Goal: Information Seeking & Learning: Learn about a topic

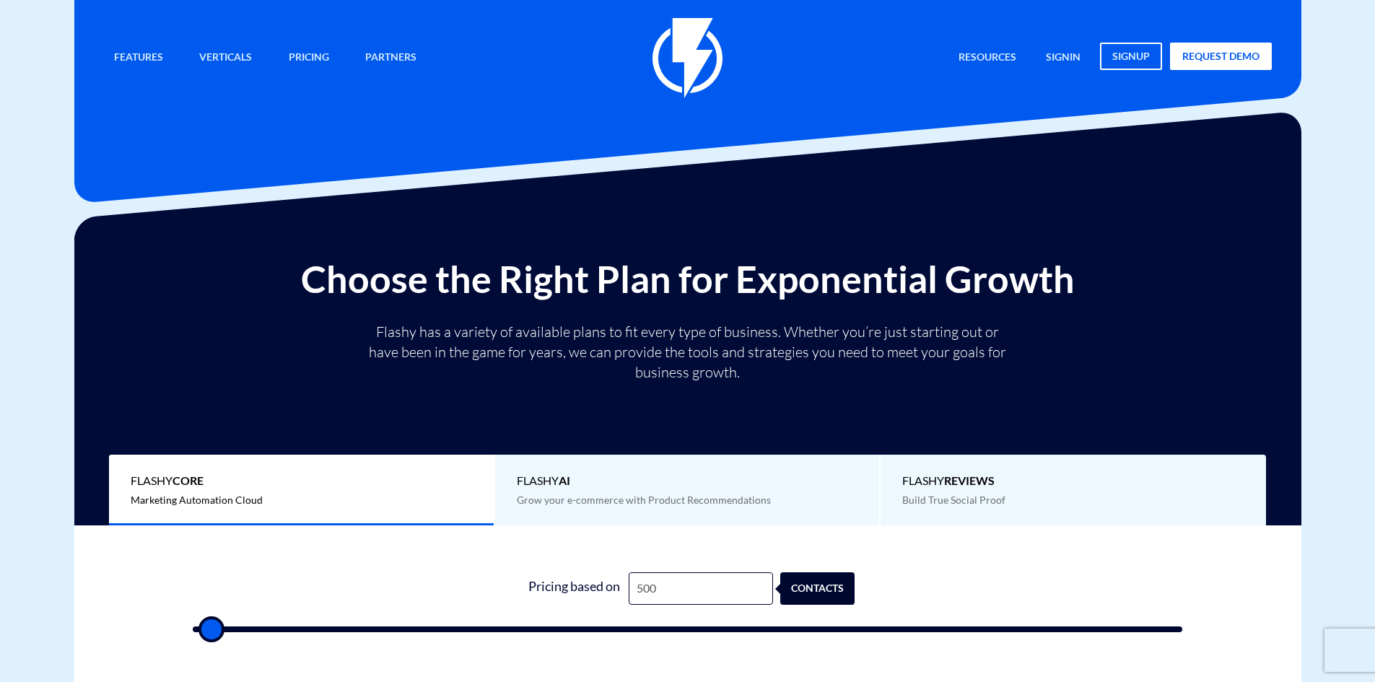
click at [523, 619] on form "1 Pricing based on 500 contacts" at bounding box center [688, 602] width 990 height 60
type input "34,500"
type input "34500"
click at [536, 629] on input "range" at bounding box center [688, 629] width 990 height 6
type input "35,000"
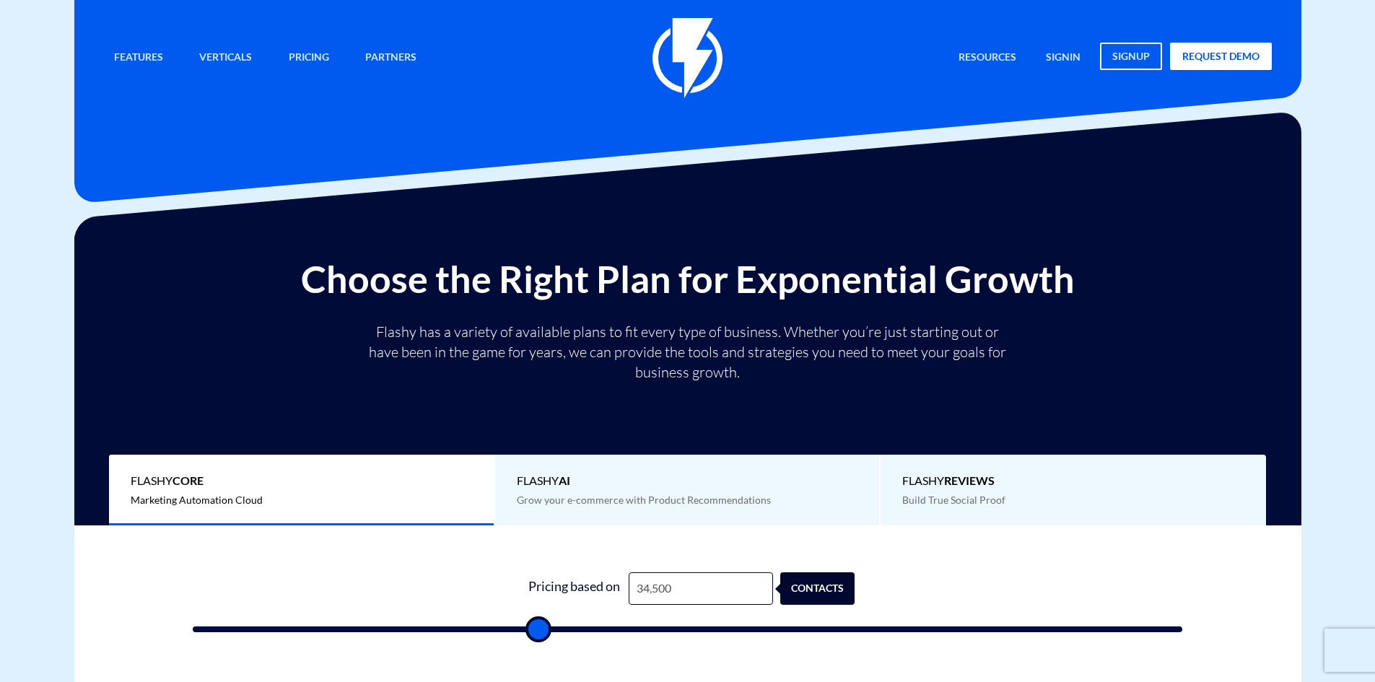
type input "35000"
type input "35,500"
type input "35500"
type input "35,000"
type input "35000"
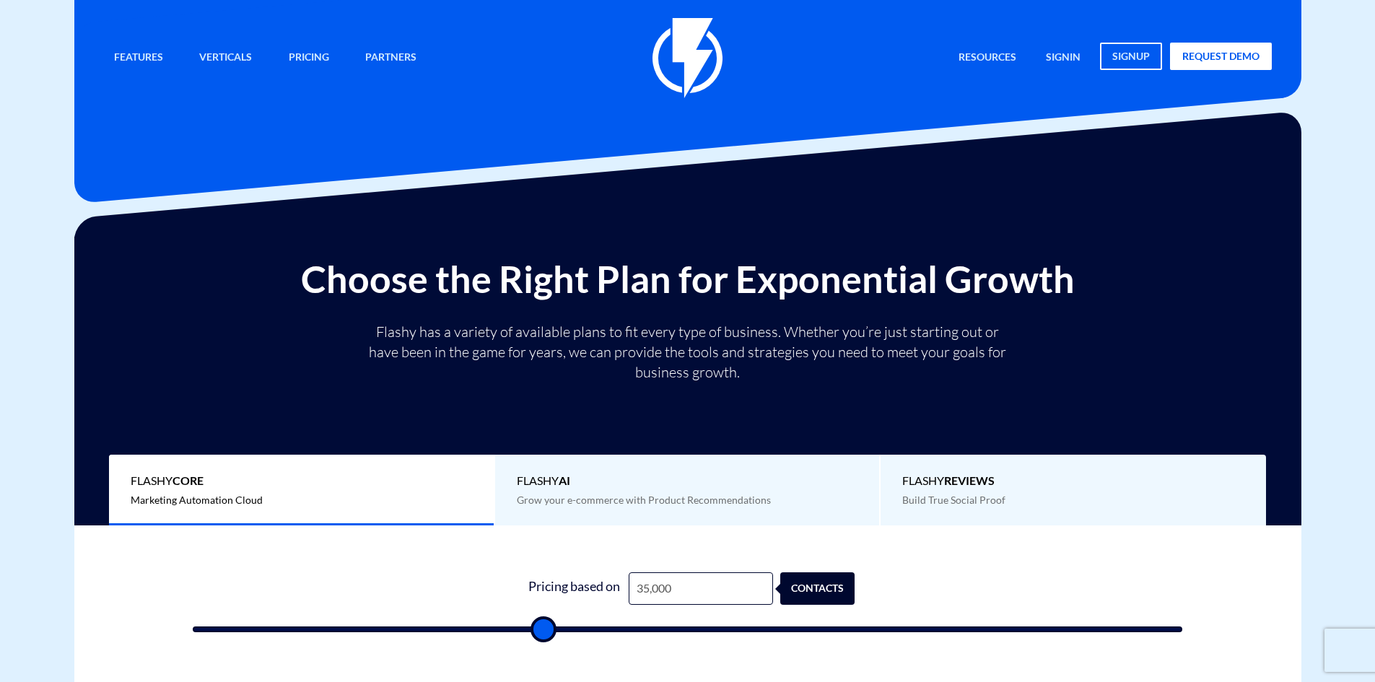
type input "34,500"
type input "34500"
type input "32,500"
type input "32500"
type input "31,000"
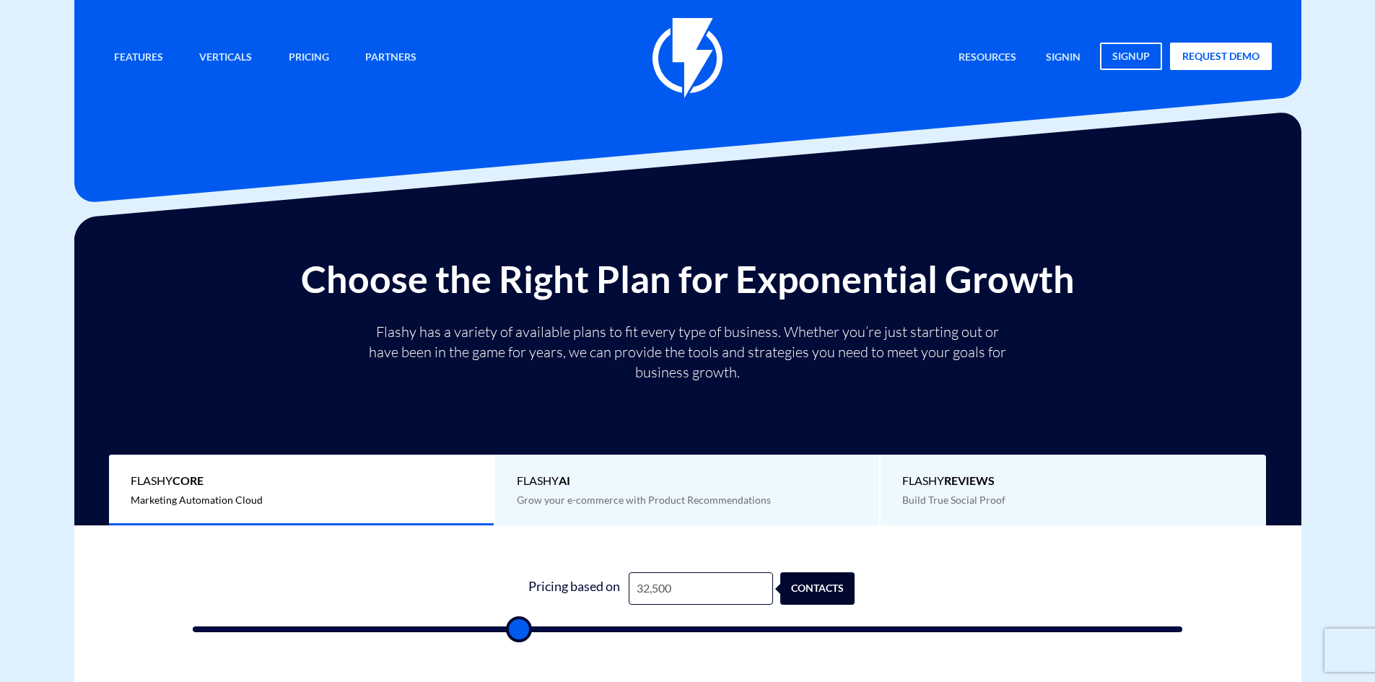
type input "31000"
type input "30,000"
type input "30000"
type input "28,000"
type input "28000"
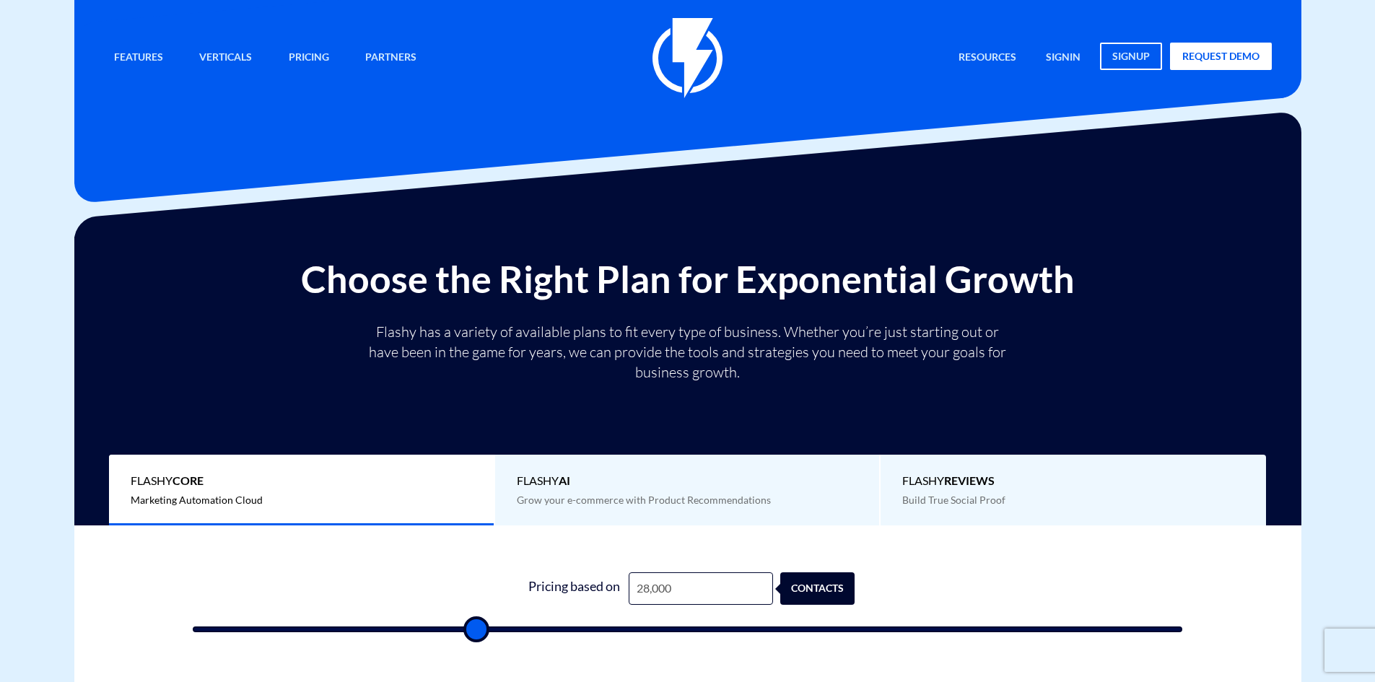
type input "26,000"
type input "26000"
type input "25,000"
type input "25000"
type input "24,000"
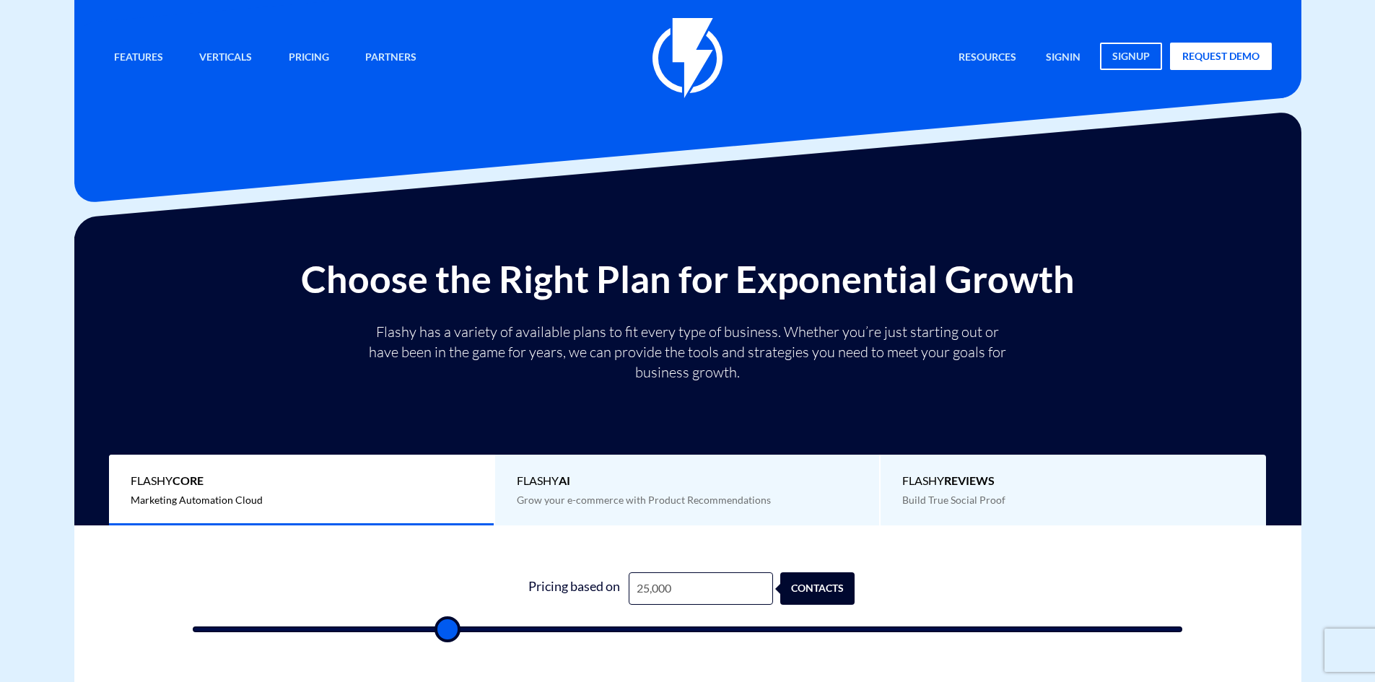
type input "24000"
type input "23,500"
type input "23500"
type input "23,000"
type input "23000"
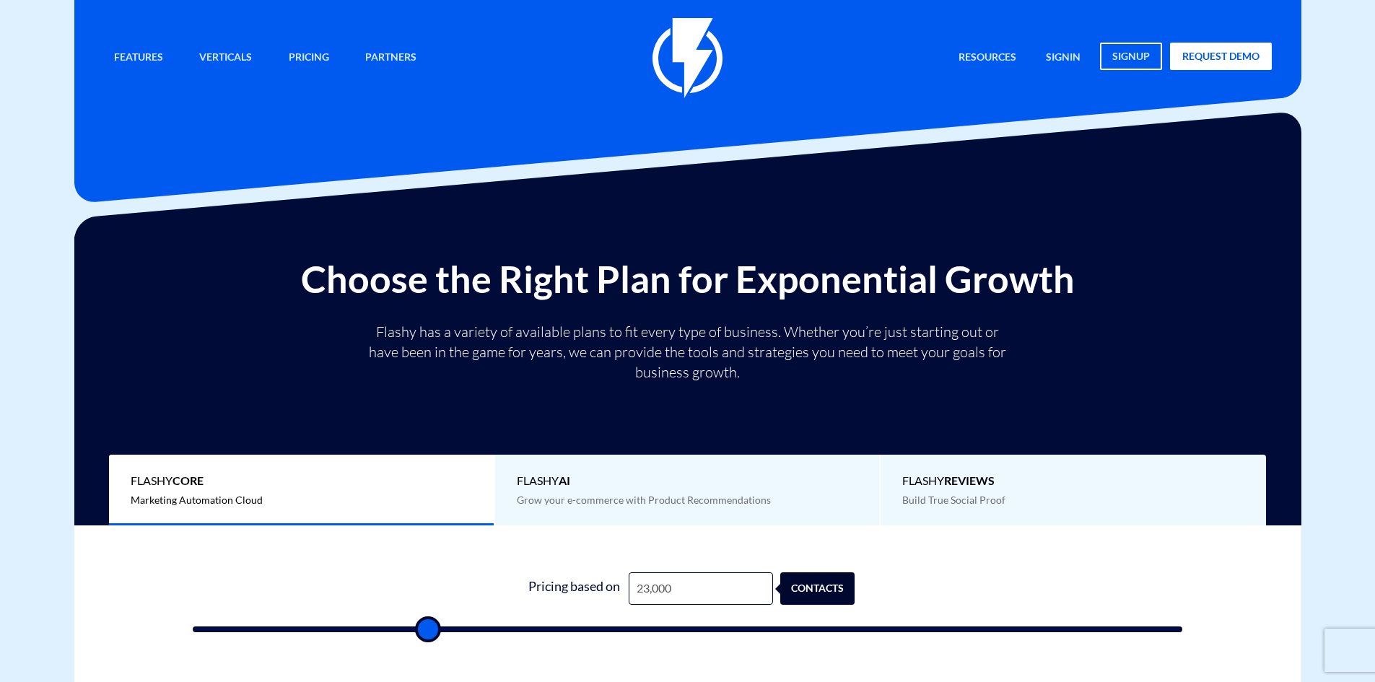
type input "21,500"
type input "21500"
type input "20,500"
type input "20500"
type input "19,000"
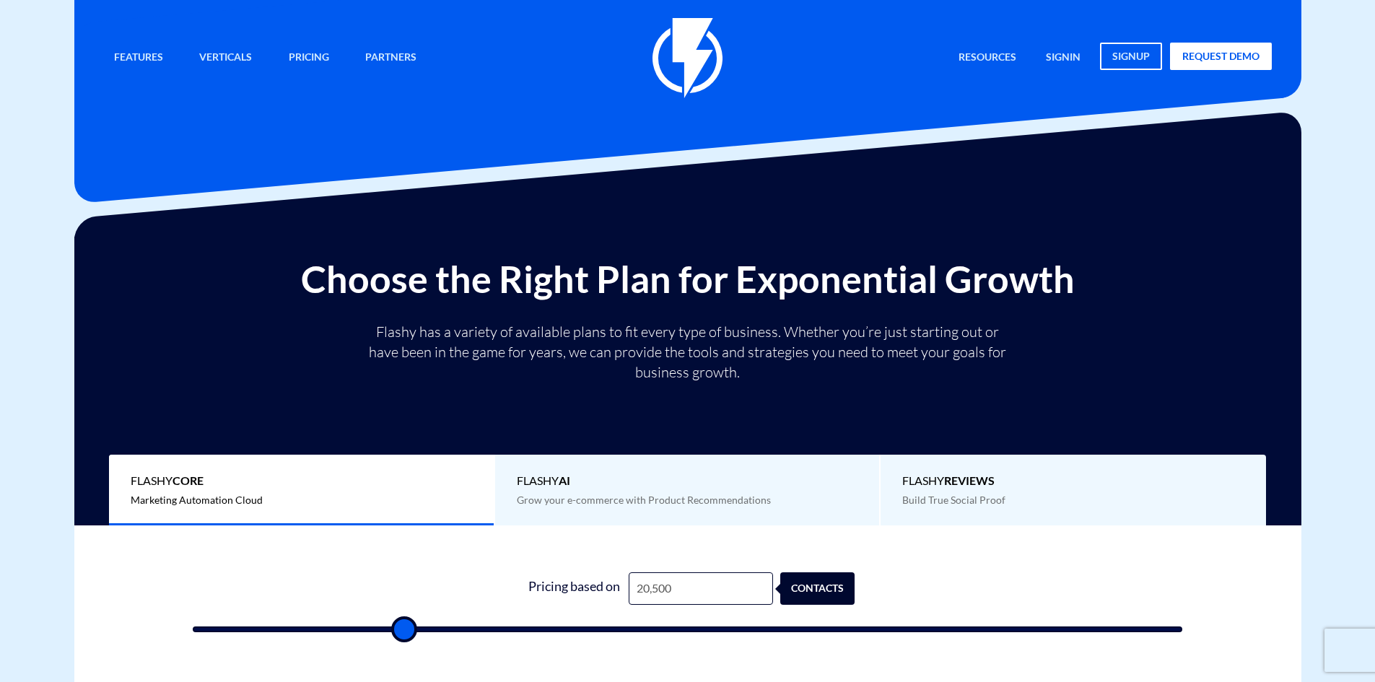
type input "19000"
type input "18,000"
type input "18000"
type input "16,000"
type input "16000"
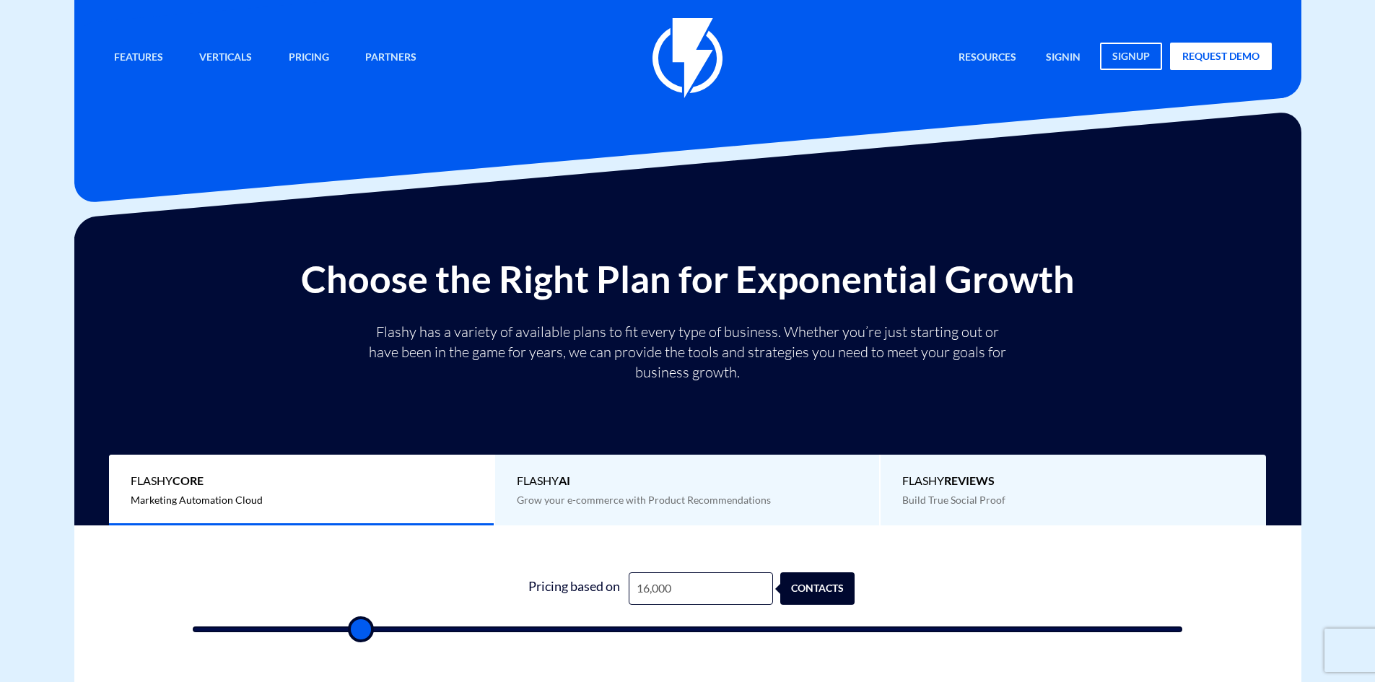
type input "14,500"
type input "14500"
type input "12,500"
type input "12500"
type input "11,000"
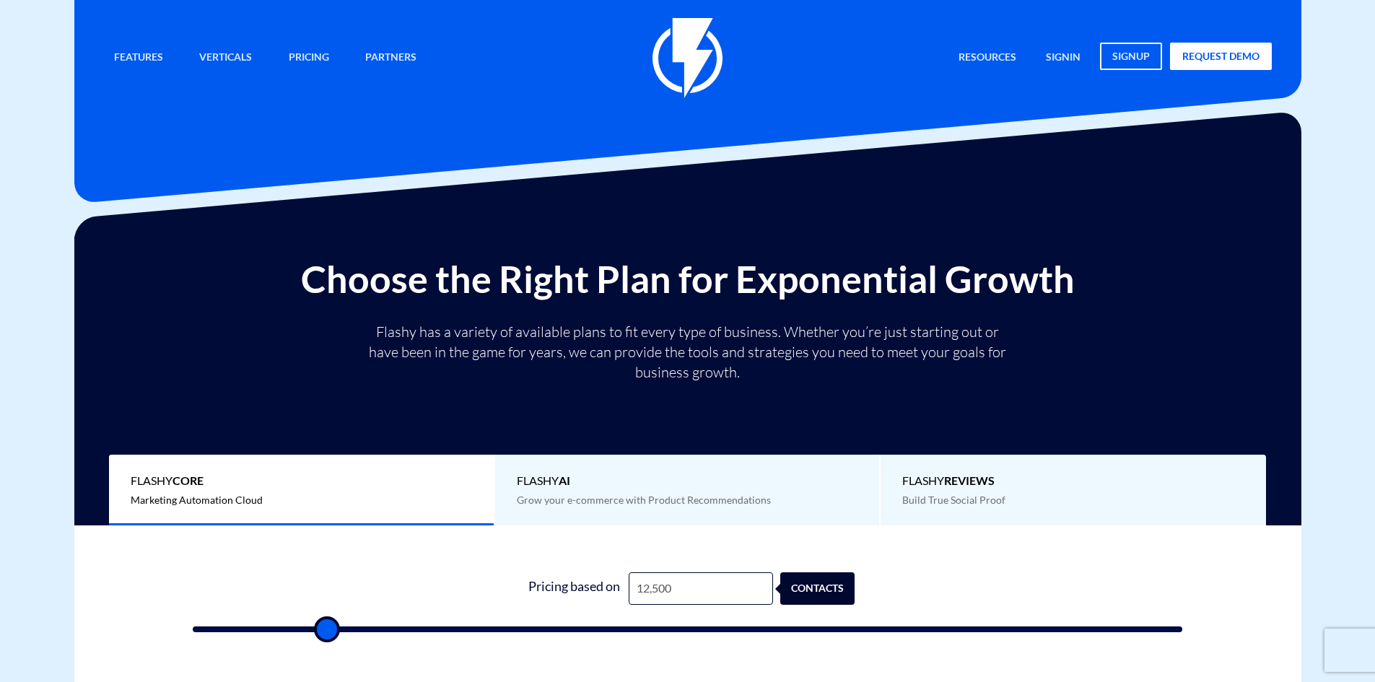
type input "11000"
type input "10,000"
type input "10000"
type input "8,500"
type input "8500"
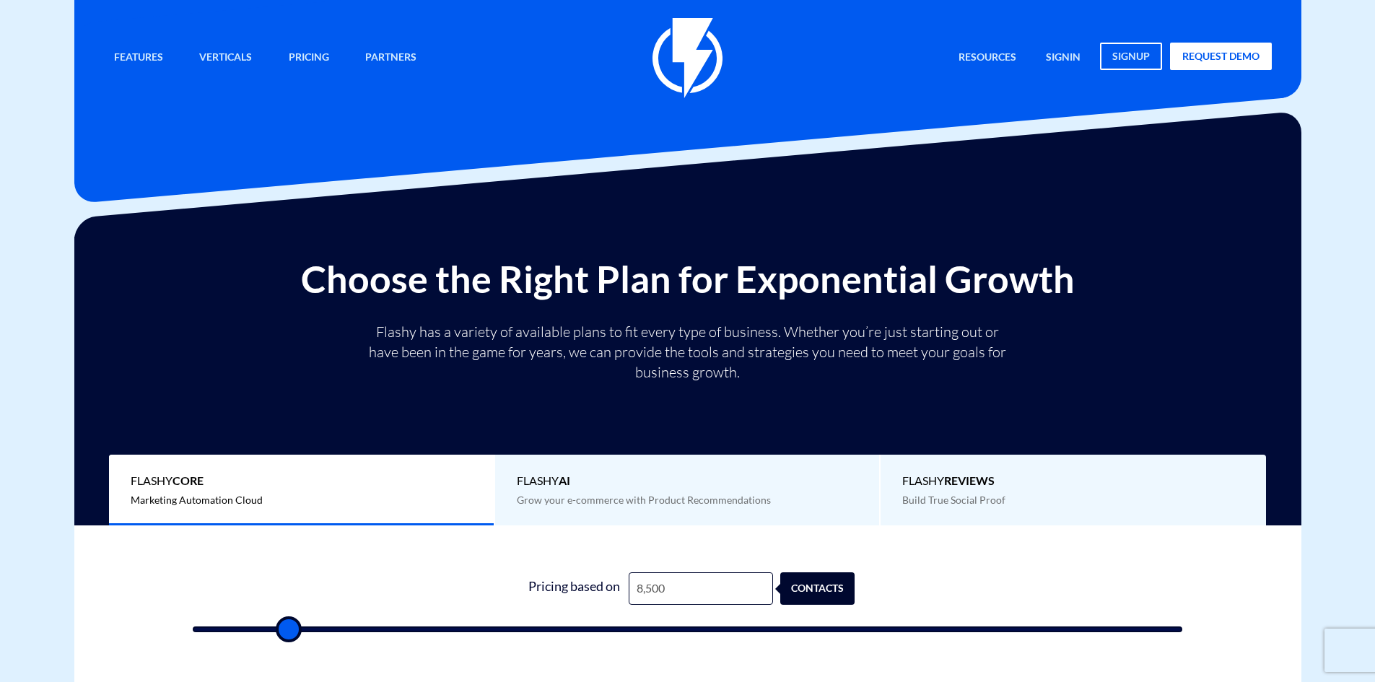
type input "8,000"
type input "8000"
type input "7,500"
type input "7500"
type input "7,000"
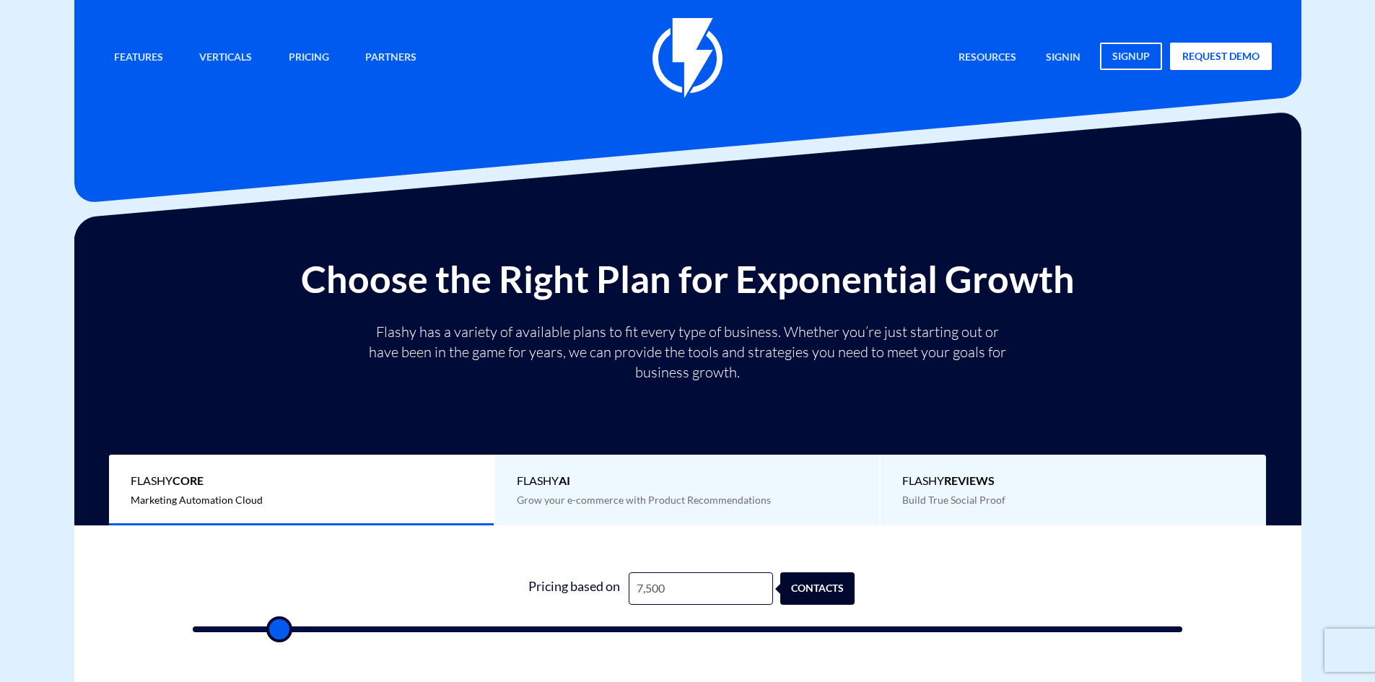
type input "7000"
type input "6,500"
type input "6500"
type input "6,000"
type input "6000"
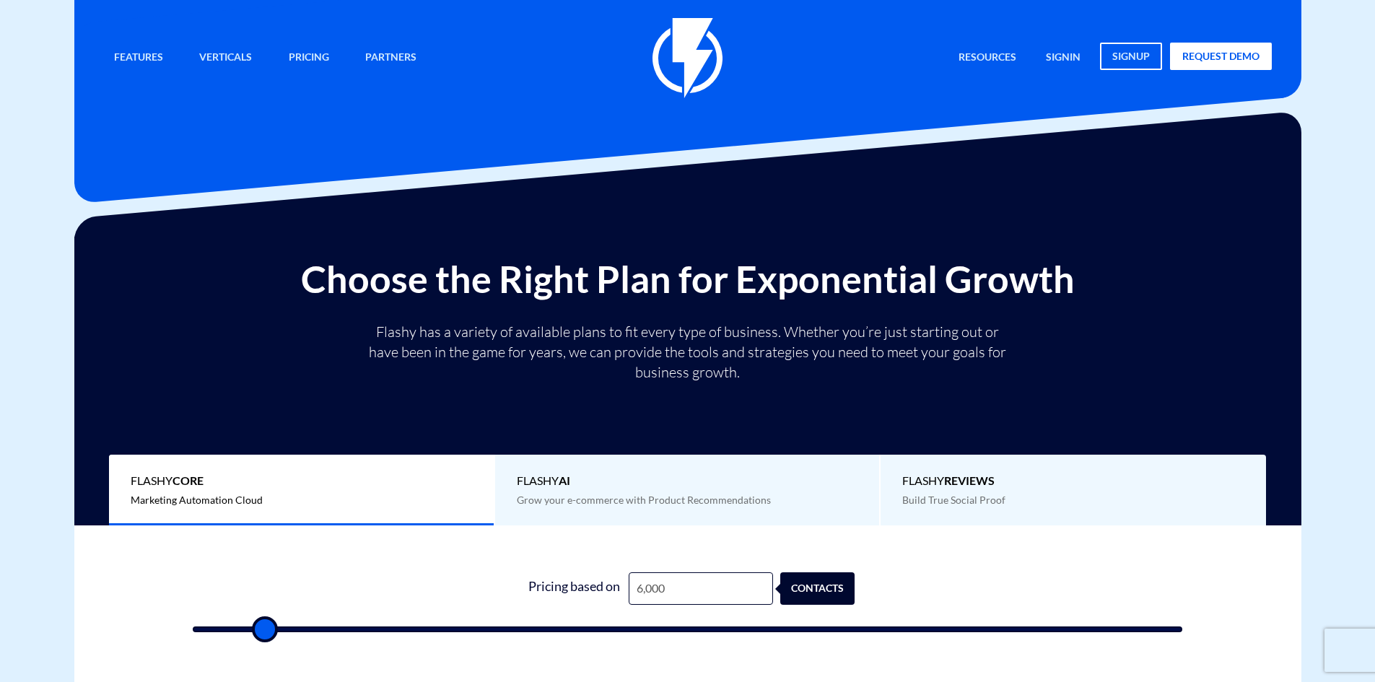
type input "5,500"
type input "5500"
type input "5,000"
type input "5000"
type input "4,500"
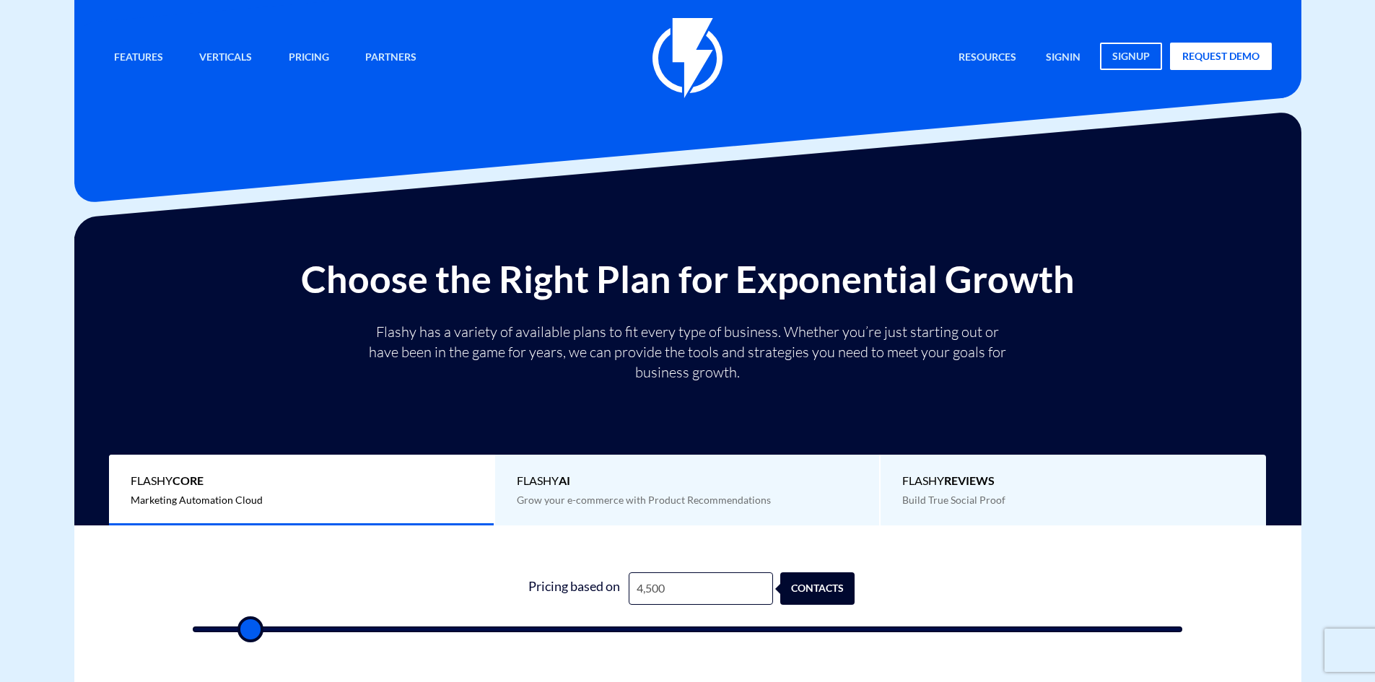
drag, startPoint x: 536, startPoint y: 629, endPoint x: 249, endPoint y: 626, distance: 287.3
type input "4500"
click at [249, 626] on input "range" at bounding box center [688, 629] width 990 height 6
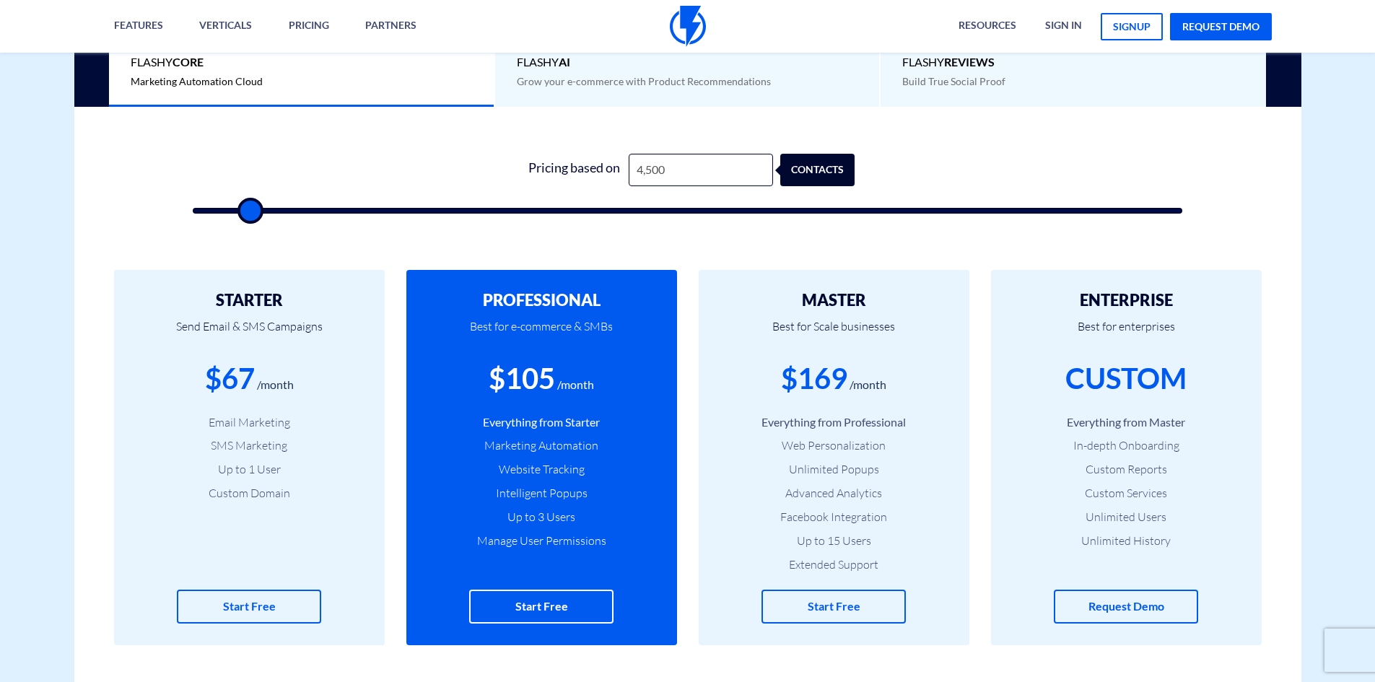
scroll to position [505, 0]
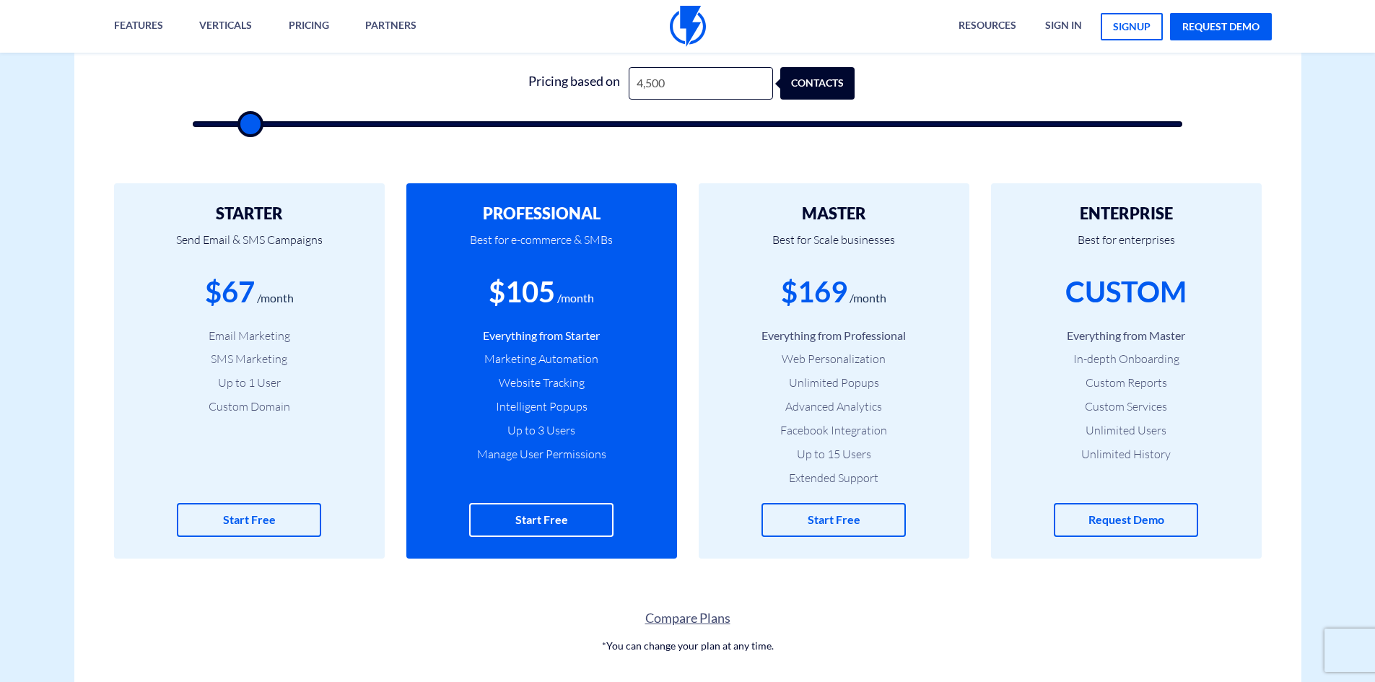
type input "6,000"
type input "6000"
type input "6,500"
type input "6500"
type input "6,000"
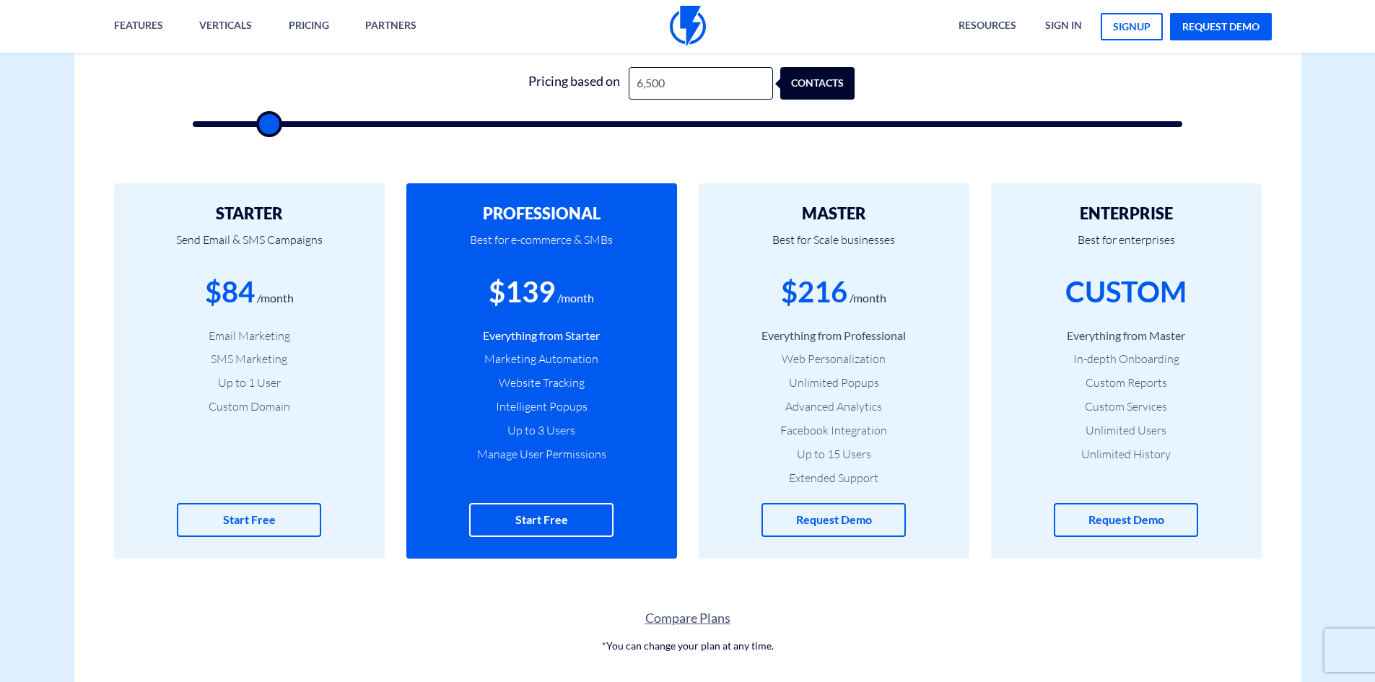
type input "6000"
type input "5,500"
type input "5500"
type input "5,000"
type input "5000"
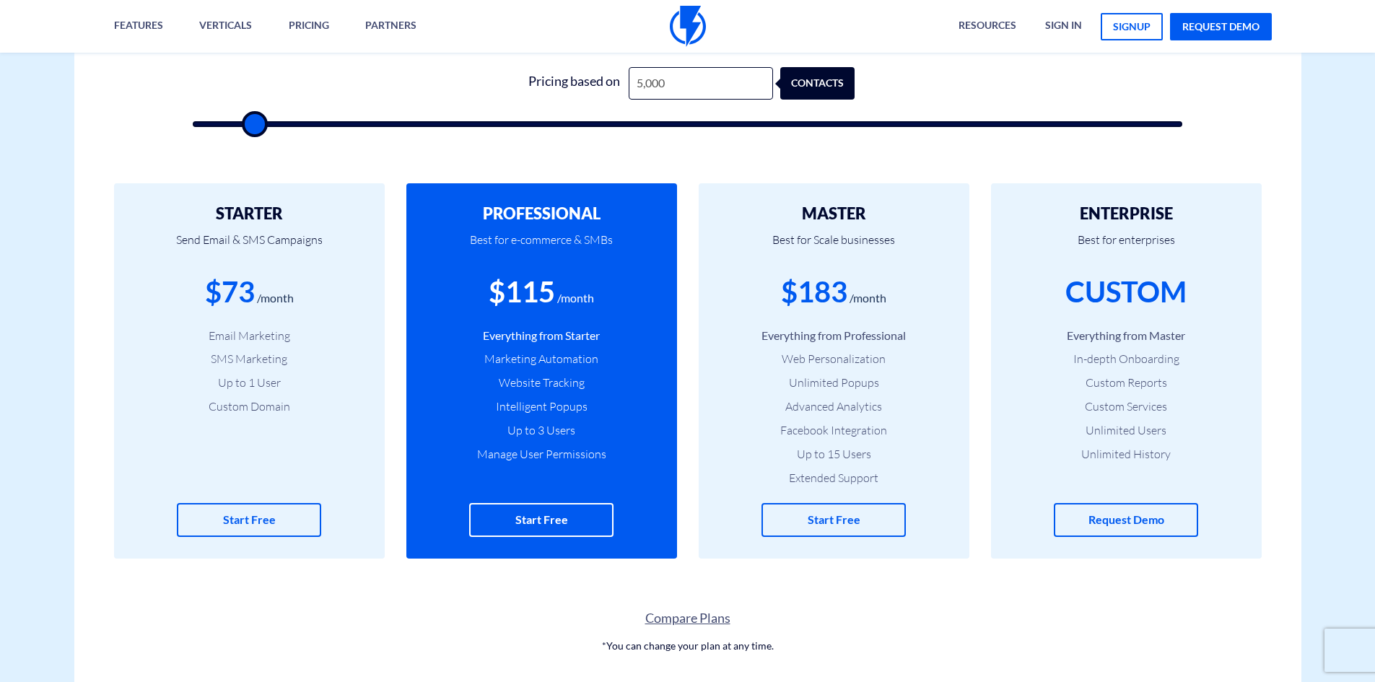
click at [254, 127] on input "range" at bounding box center [688, 124] width 990 height 6
click at [843, 287] on div "$183" at bounding box center [814, 291] width 66 height 41
drag, startPoint x: 843, startPoint y: 287, endPoint x: 870, endPoint y: 312, distance: 36.3
click at [870, 312] on div "$183 /month" at bounding box center [833, 291] width 227 height 41
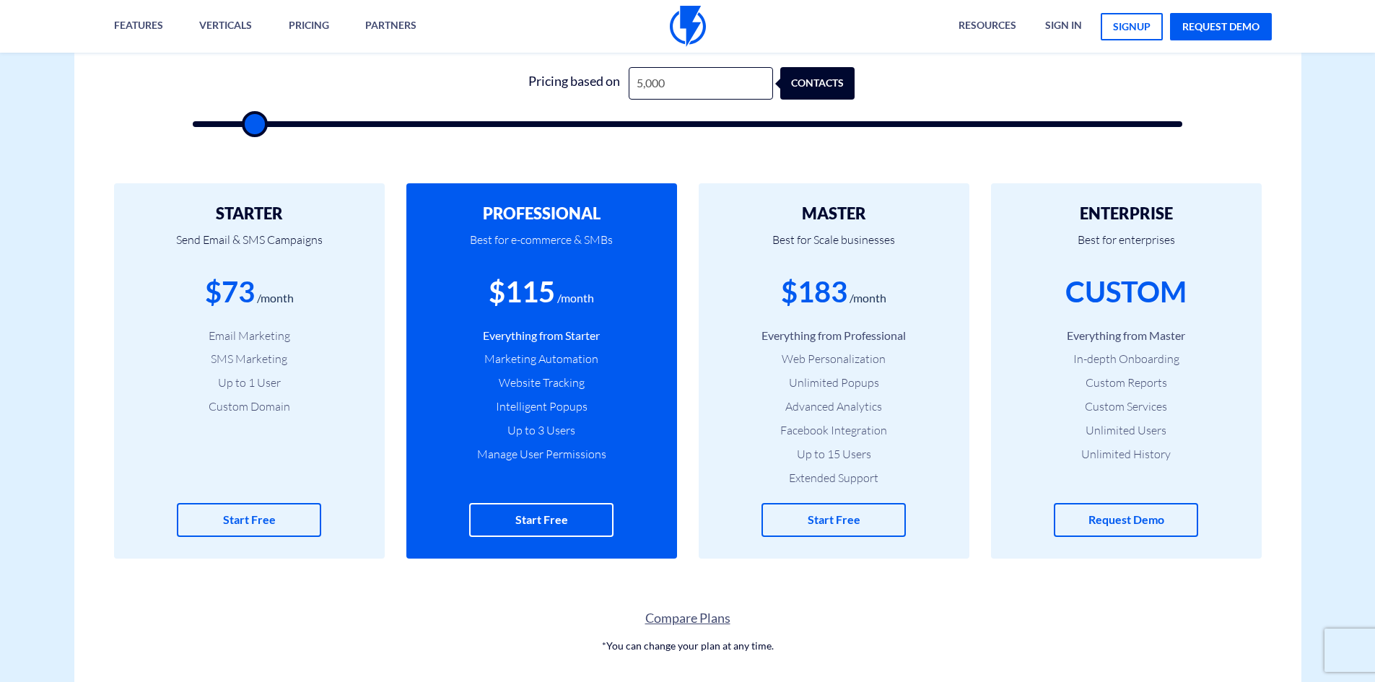
click at [842, 218] on h2 "MASTER" at bounding box center [833, 213] width 227 height 17
drag, startPoint x: 842, startPoint y: 218, endPoint x: 849, endPoint y: 303, distance: 85.5
click at [849, 303] on div "MASTER Best for Scale businesses $183 /month Everything from Professional Web P…" at bounding box center [834, 370] width 271 height 375
click at [849, 304] on div "$183 /month" at bounding box center [833, 291] width 227 height 41
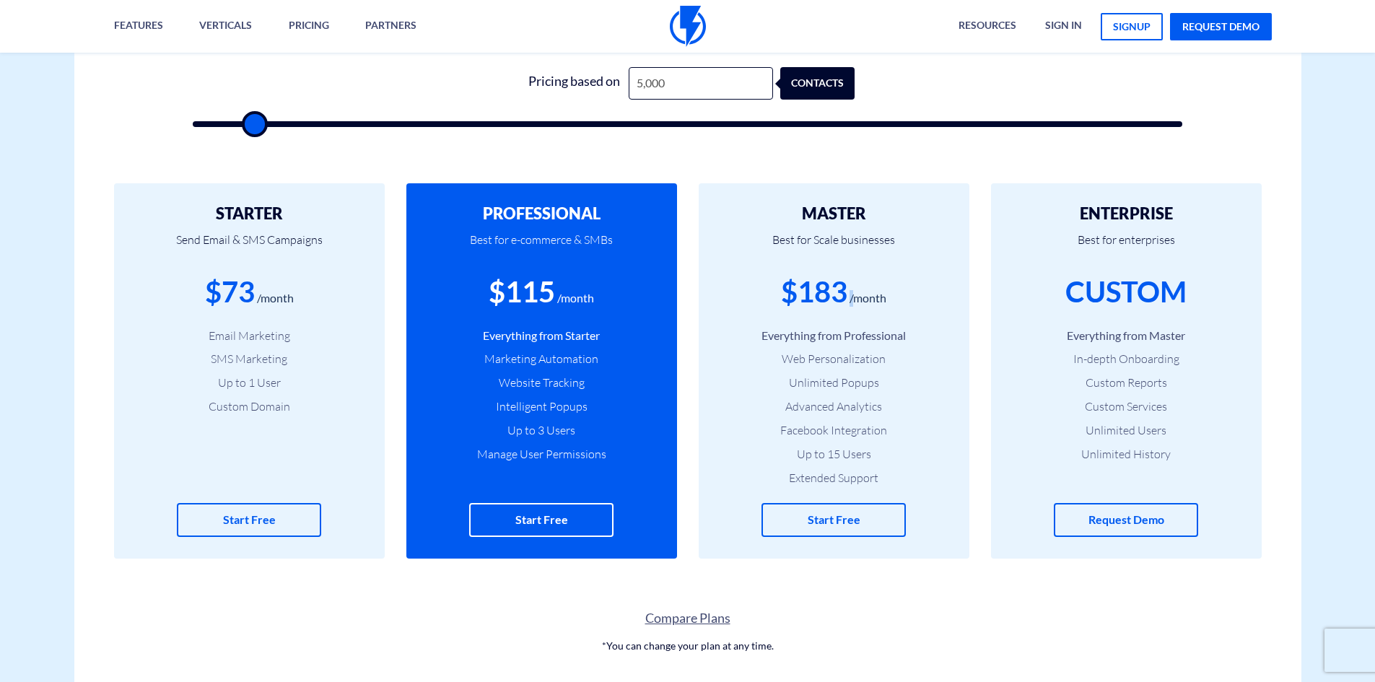
click at [849, 304] on div "$183 /month" at bounding box center [833, 291] width 227 height 41
drag, startPoint x: 849, startPoint y: 304, endPoint x: 881, endPoint y: 200, distance: 108.9
click at [881, 200] on div "MASTER Best for Scale businesses $183 /month Everything from Professional Web P…" at bounding box center [834, 370] width 271 height 375
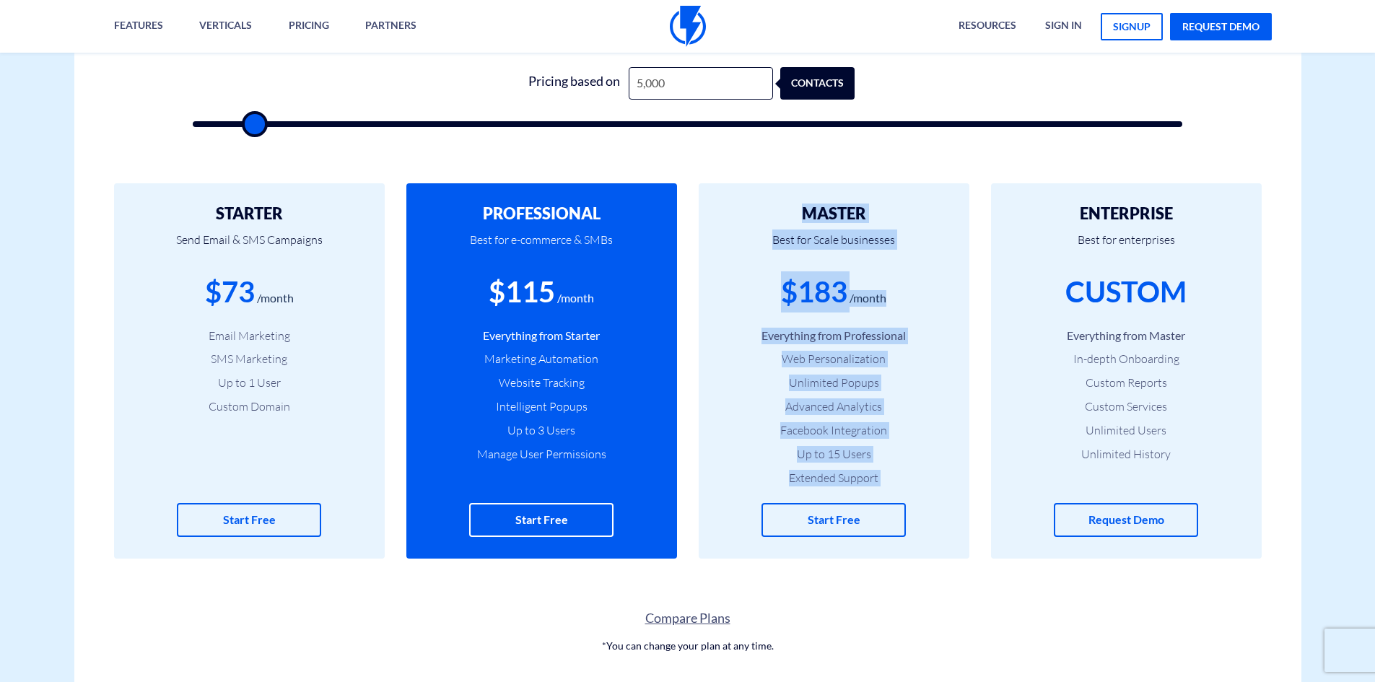
drag, startPoint x: 881, startPoint y: 200, endPoint x: 871, endPoint y: 476, distance: 276.6
click at [871, 476] on div "MASTER Best for Scale businesses $183 /month Everything from Professional Web P…" at bounding box center [834, 370] width 271 height 375
click at [870, 476] on li "Extended Support" at bounding box center [833, 478] width 227 height 17
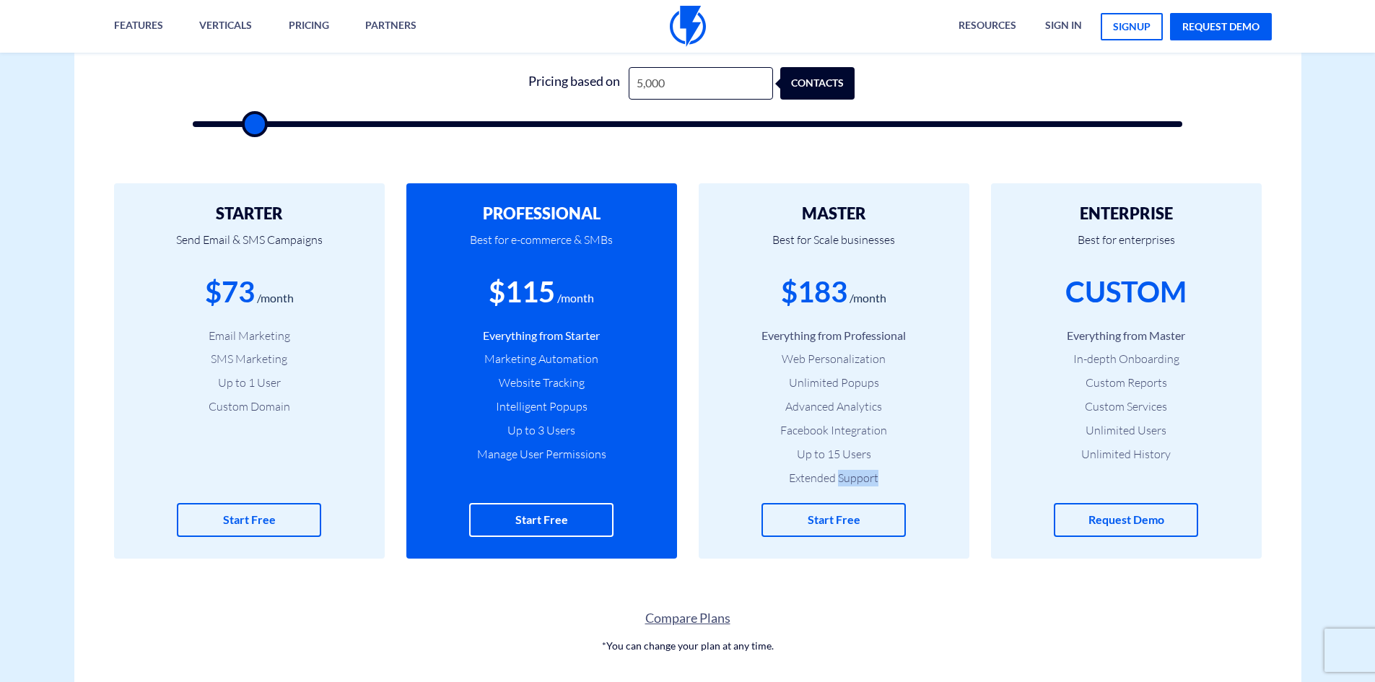
click at [870, 475] on li "Extended Support" at bounding box center [833, 478] width 227 height 17
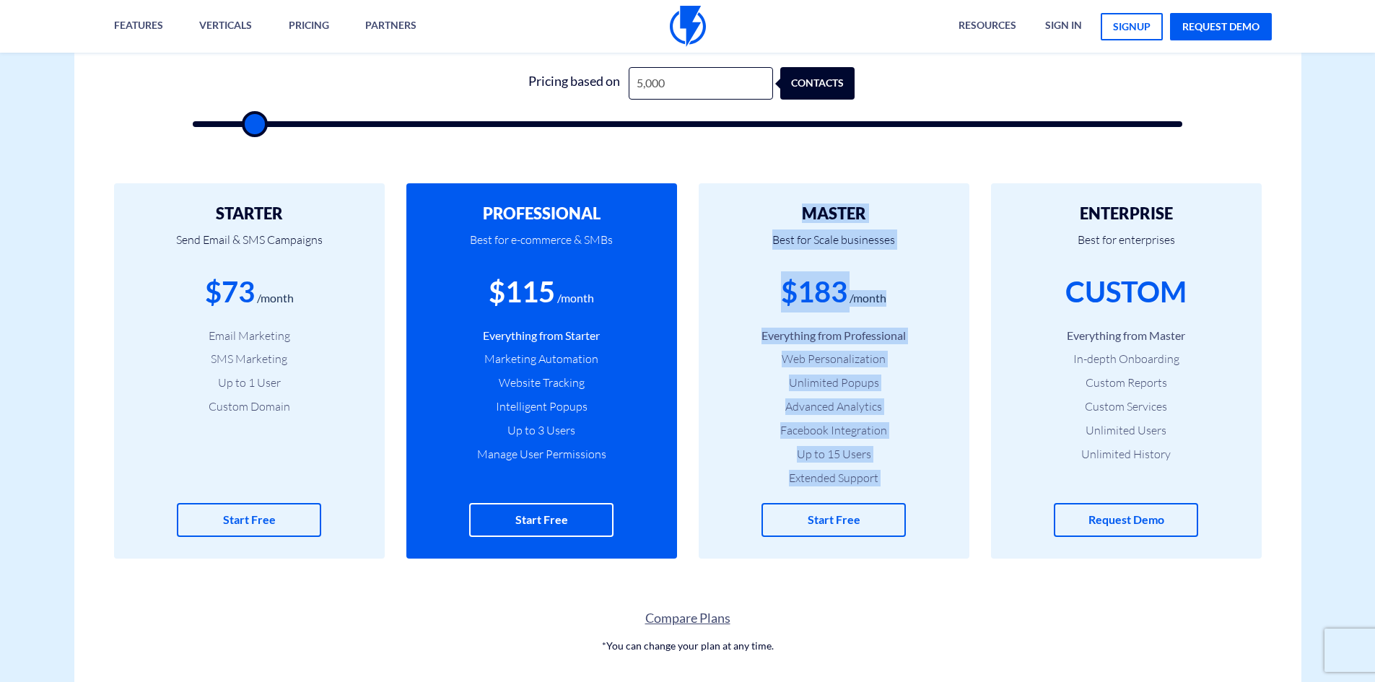
drag, startPoint x: 870, startPoint y: 475, endPoint x: 891, endPoint y: 201, distance: 274.3
click at [891, 201] on div "MASTER Best for Scale businesses $183 /month Everything from Professional Web P…" at bounding box center [834, 370] width 271 height 375
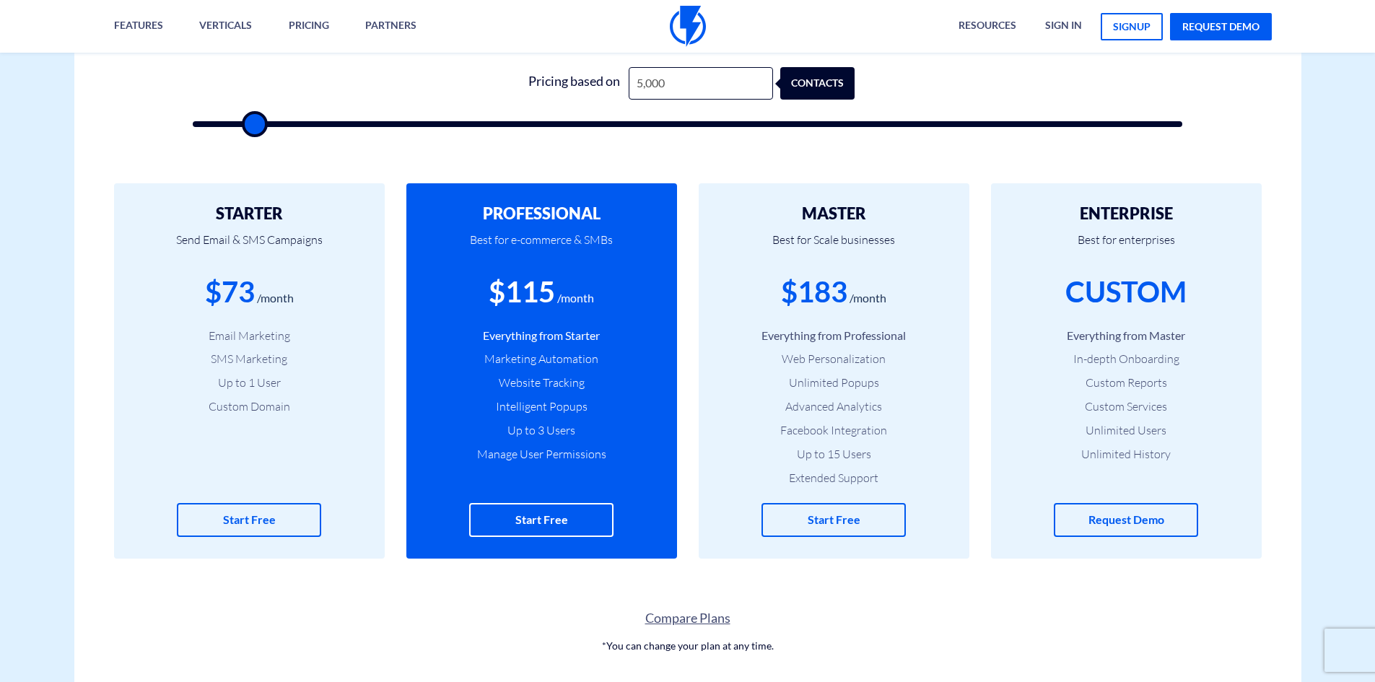
click at [891, 201] on div "MASTER Best for Scale businesses $183 /month Everything from Professional Web P…" at bounding box center [834, 370] width 271 height 375
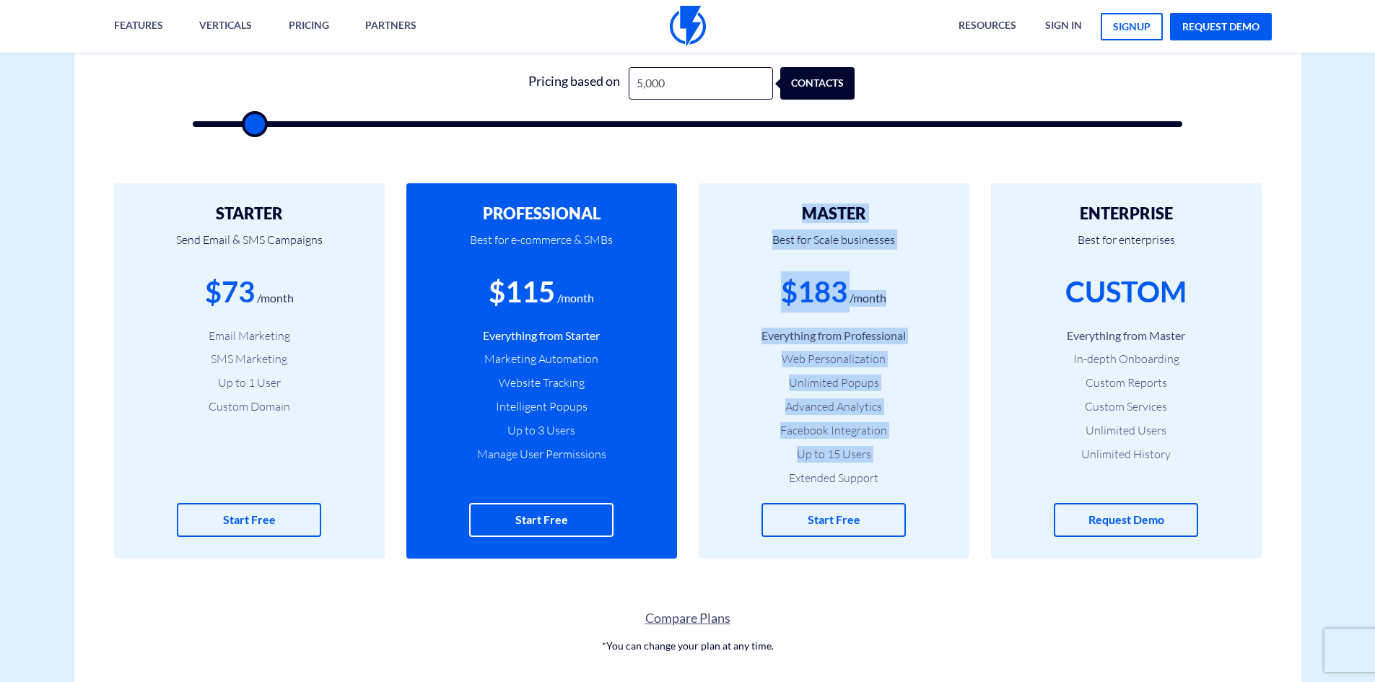
drag, startPoint x: 891, startPoint y: 201, endPoint x: 895, endPoint y: 442, distance: 241.1
click at [895, 442] on div "MASTER Best for Scale businesses $183 /month Everything from Professional Web P…" at bounding box center [834, 370] width 271 height 375
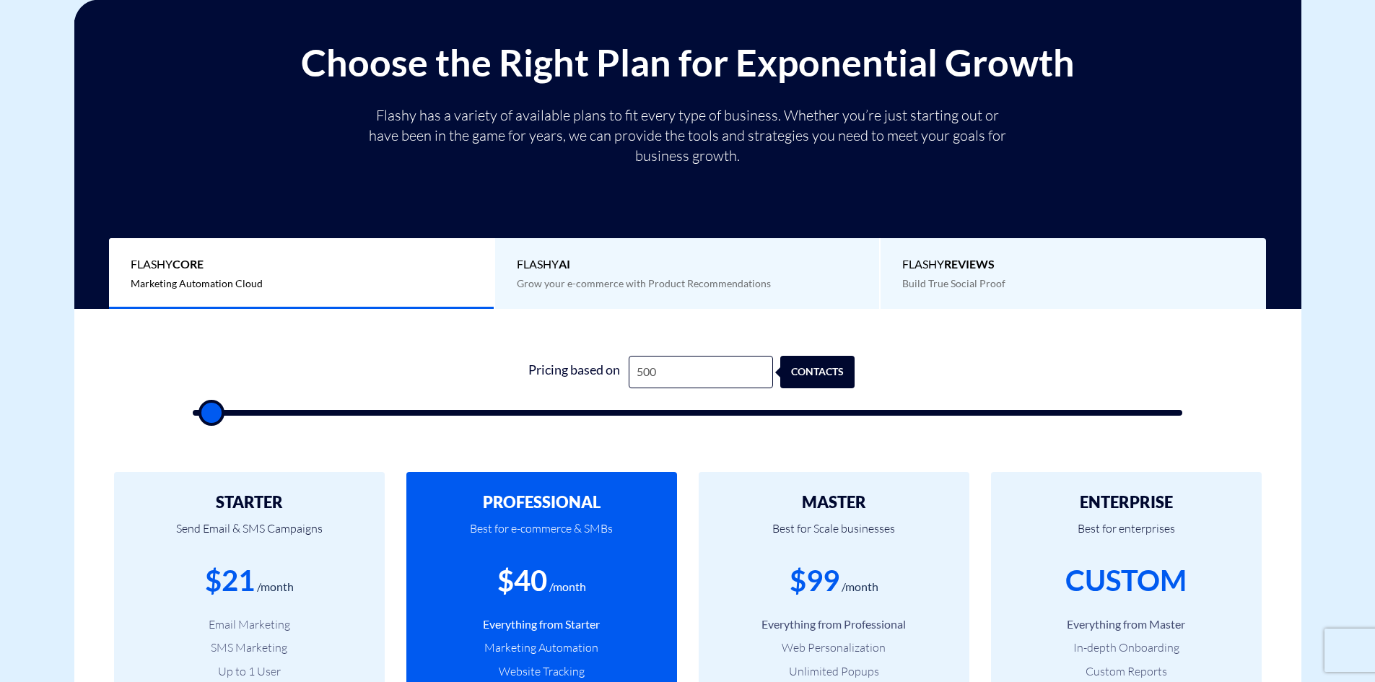
click at [336, 391] on form "1 Pricing based on 500 contacts" at bounding box center [688, 386] width 990 height 60
click at [359, 406] on form "1 Pricing based on 500 contacts" at bounding box center [688, 386] width 990 height 60
type input "500"
type input "1,000"
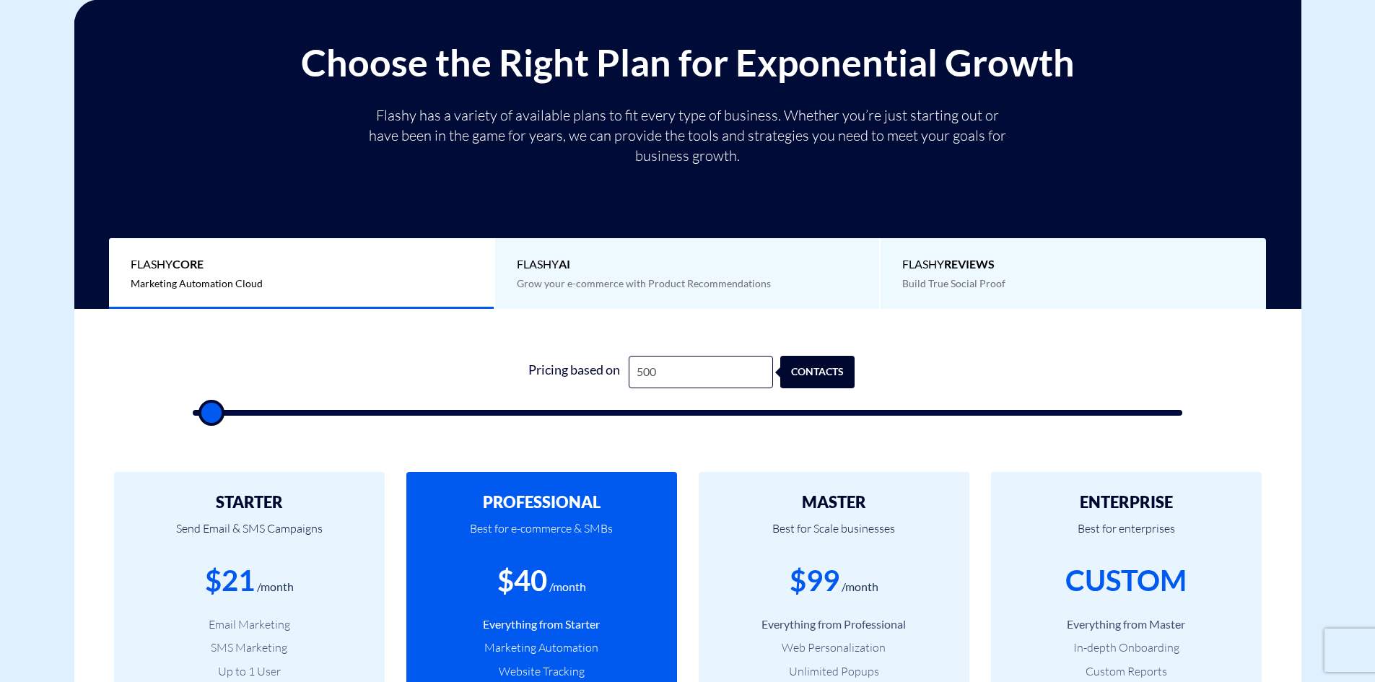
type input "1000"
type input "2,500"
type input "2500"
type input "3,500"
type input "3500"
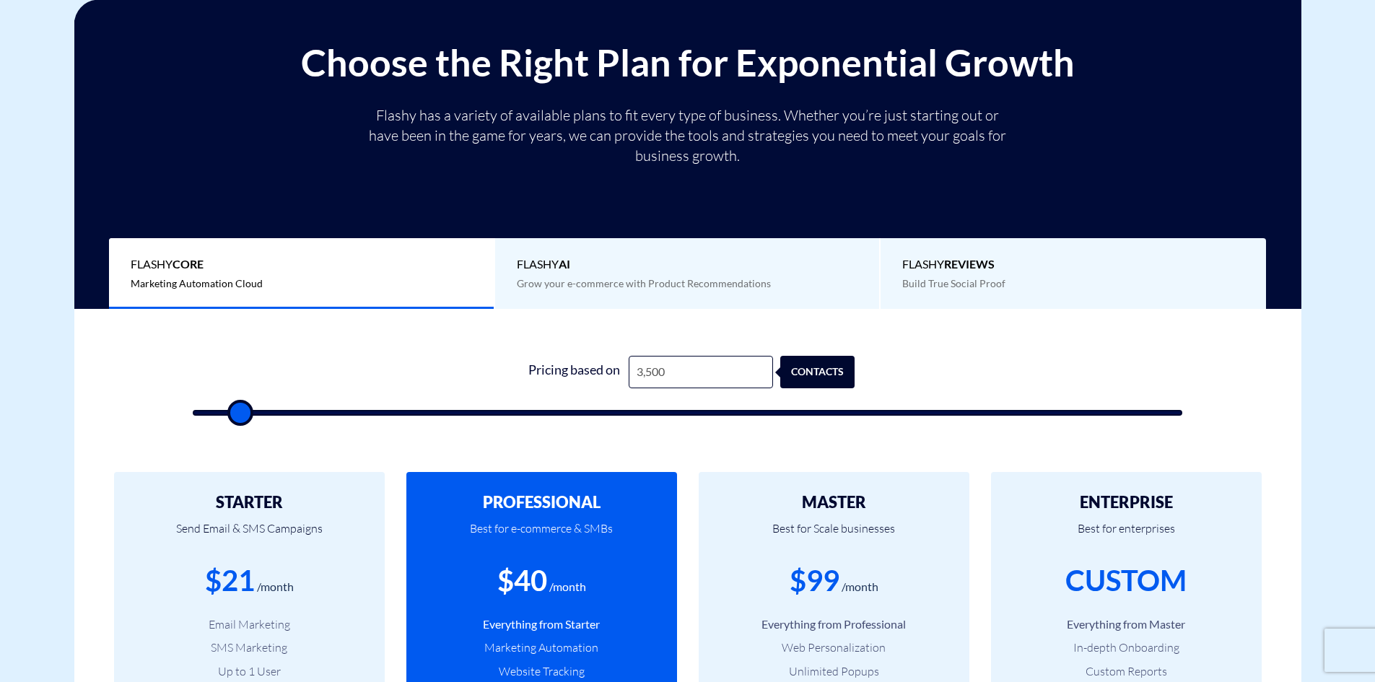
type input "6,000"
type input "6000"
type input "7,500"
type input "7500"
type input "8,000"
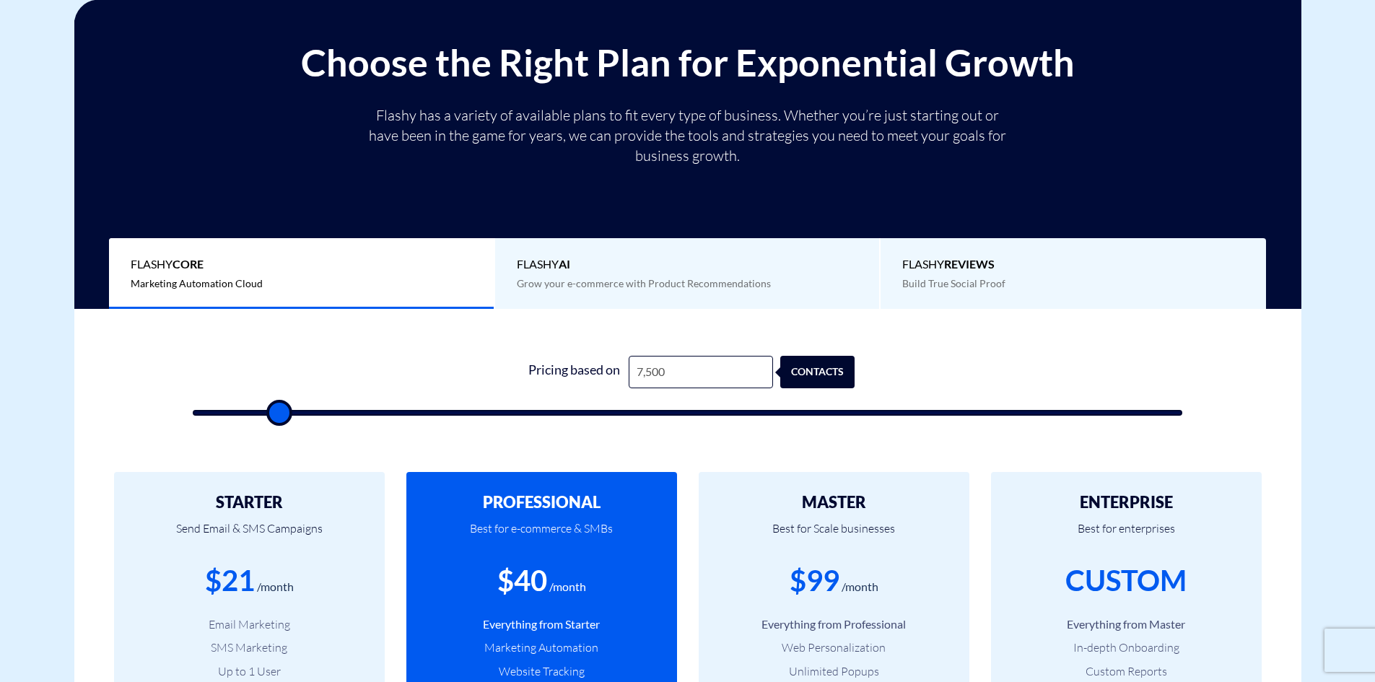
type input "8000"
type input "8,500"
type input "8500"
type input "9,500"
type input "9500"
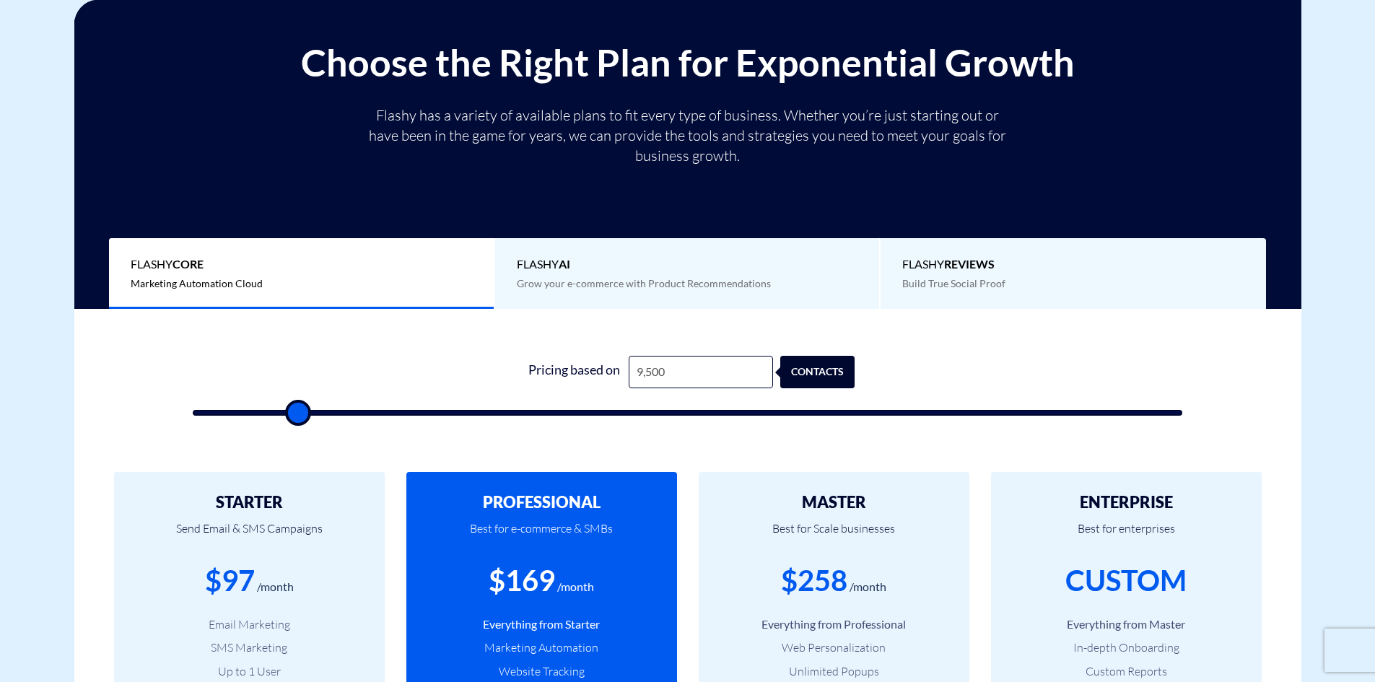
type input "10,000"
type input "10000"
type input "10,500"
type input "10500"
type input "11,000"
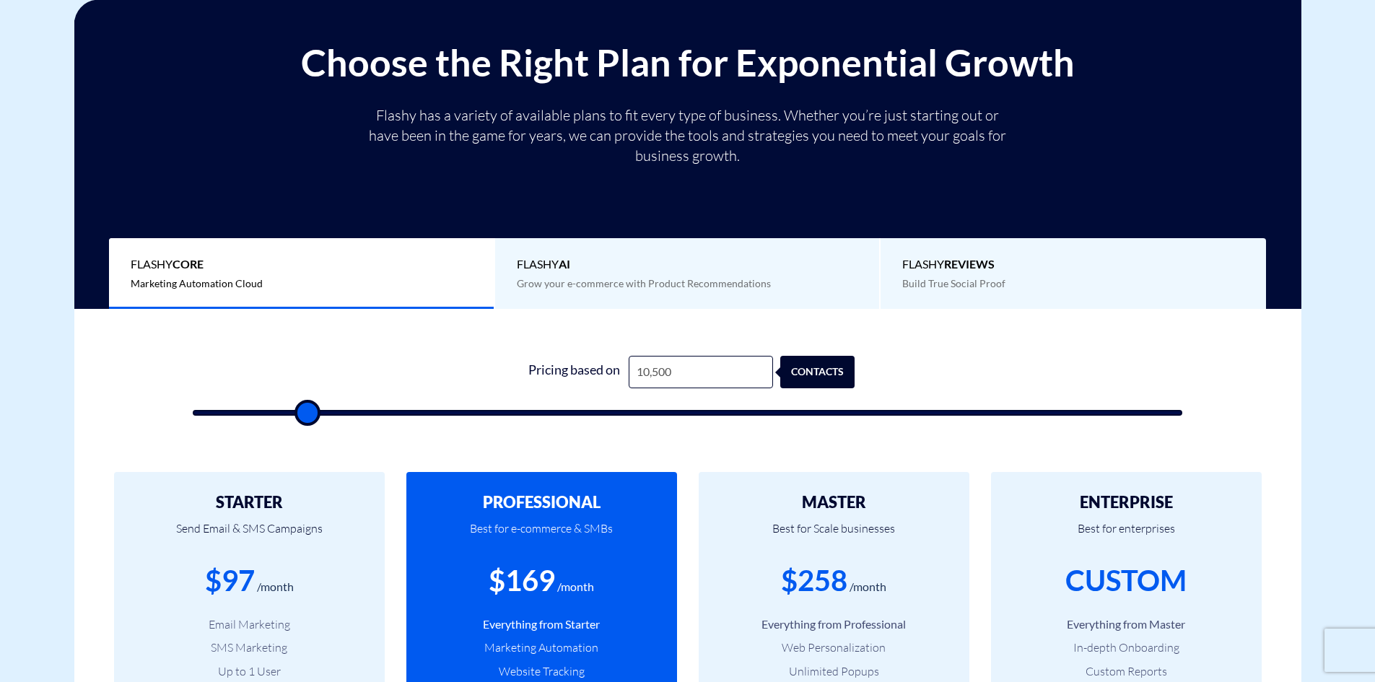
type input "11000"
type input "11,500"
type input "11500"
type input "12,000"
type input "12000"
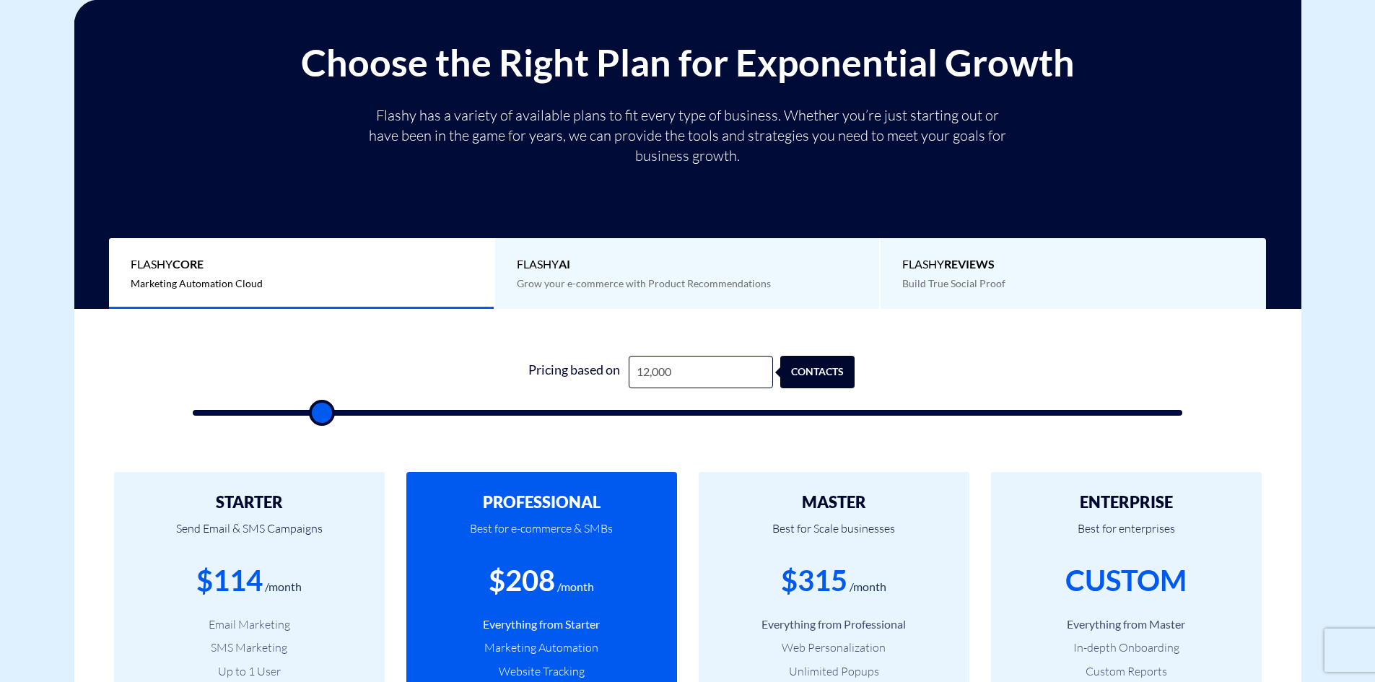
type input "11,500"
type input "11500"
type input "9,000"
type input "9000"
type input "8,000"
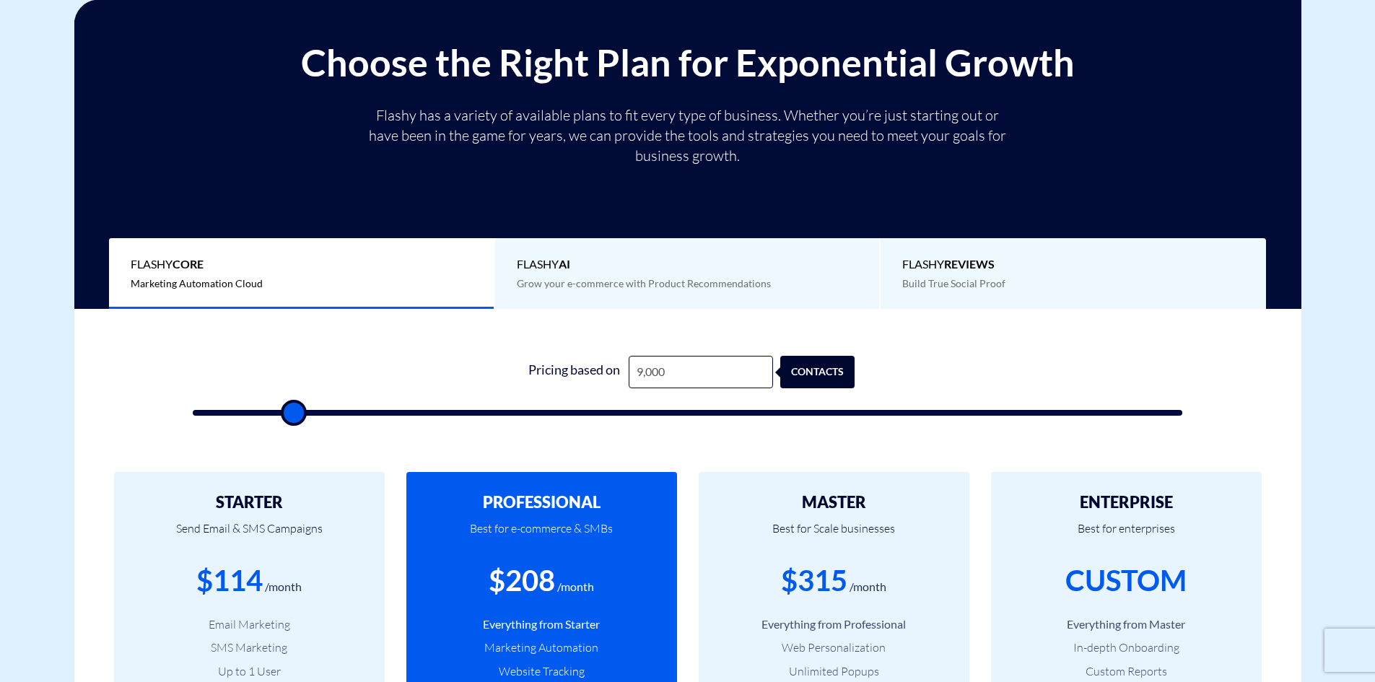
type input "8000"
type input "7,000"
type input "7000"
type input "6,000"
type input "6000"
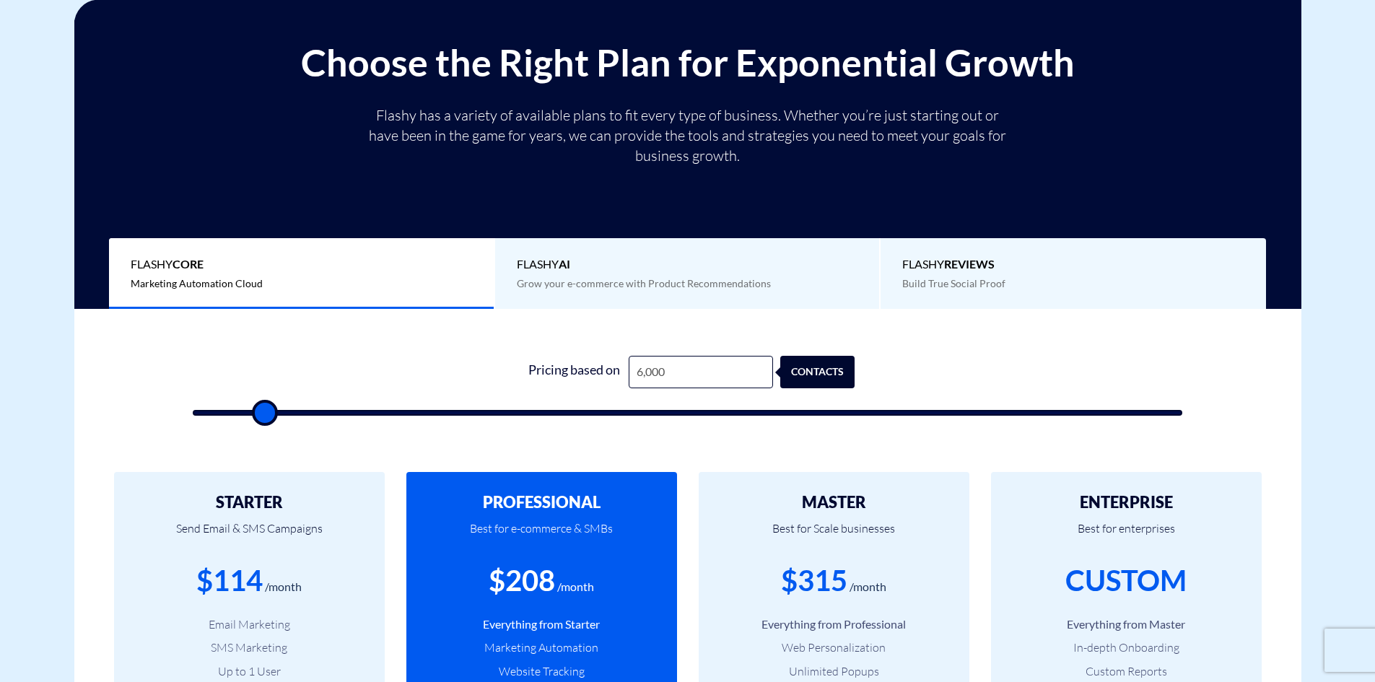
type input "5,500"
type input "5500"
type input "5,000"
type input "5000"
type input "4,500"
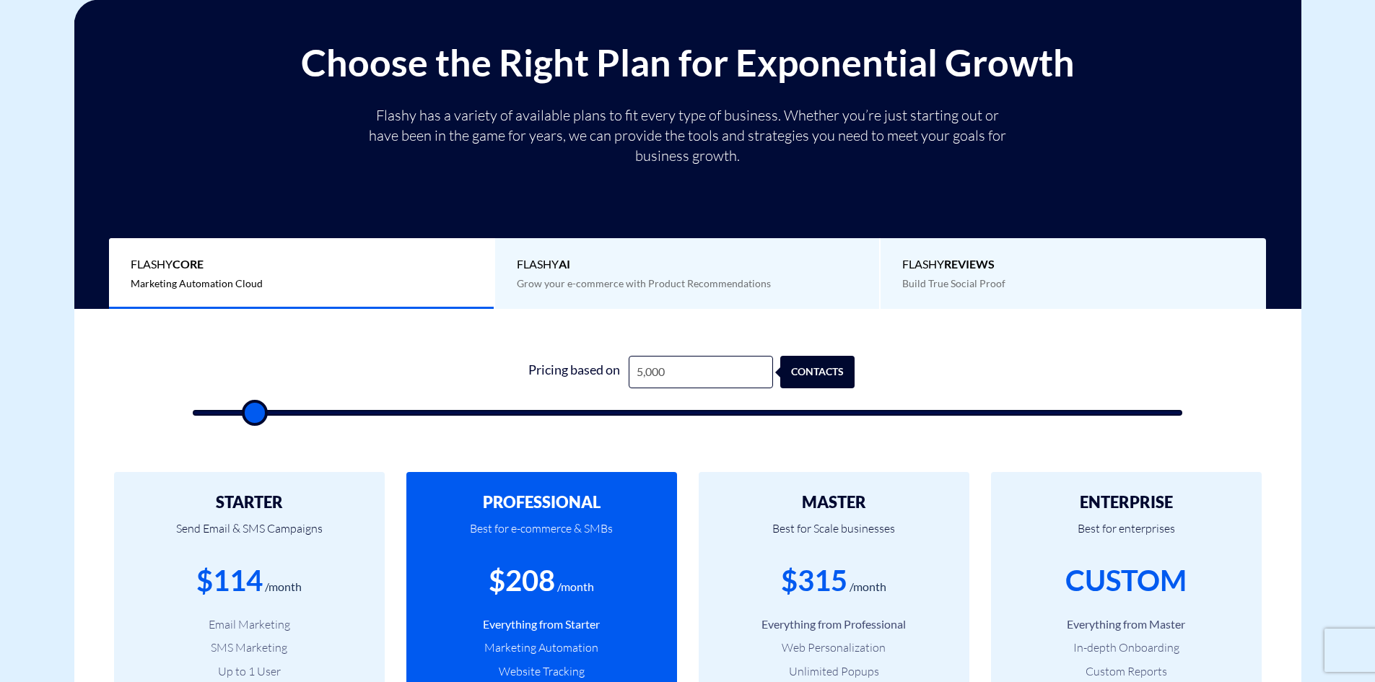
type input "4500"
type input "4,000"
drag, startPoint x: 204, startPoint y: 410, endPoint x: 243, endPoint y: 413, distance: 38.4
type input "4000"
click at [243, 413] on input "range" at bounding box center [688, 413] width 990 height 6
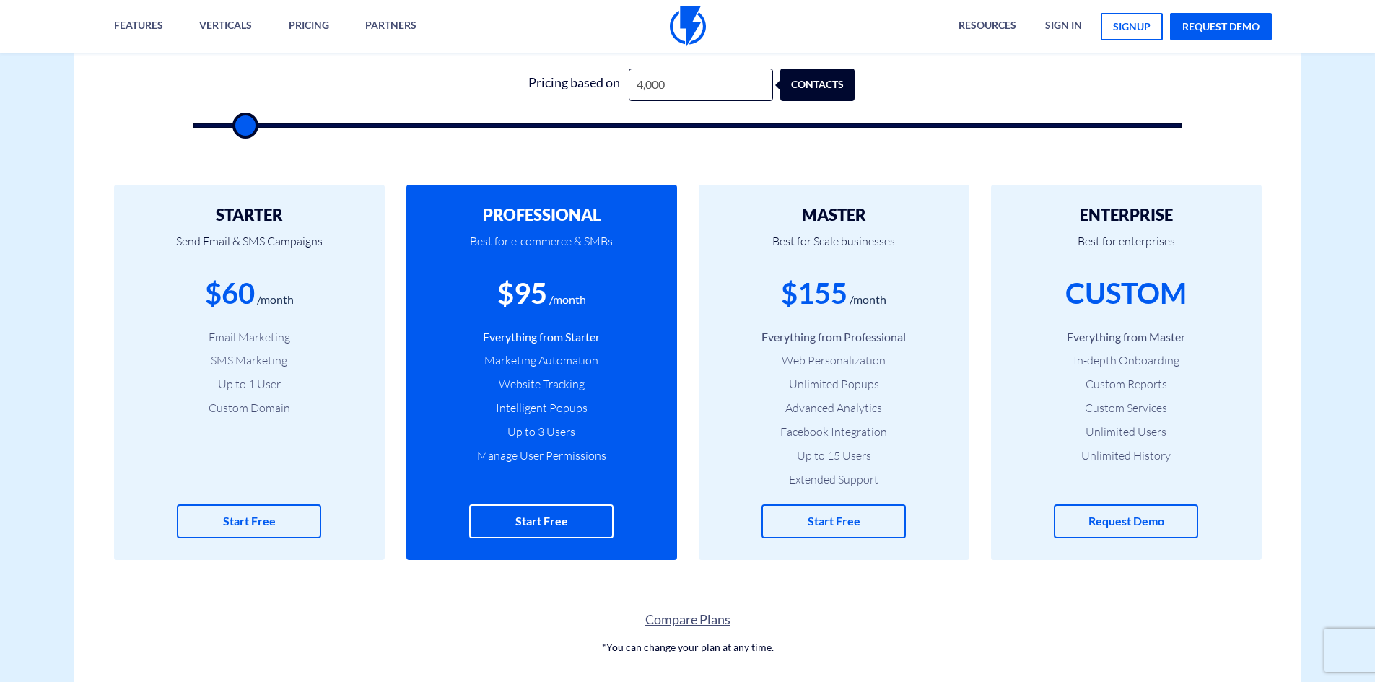
scroll to position [505, 0]
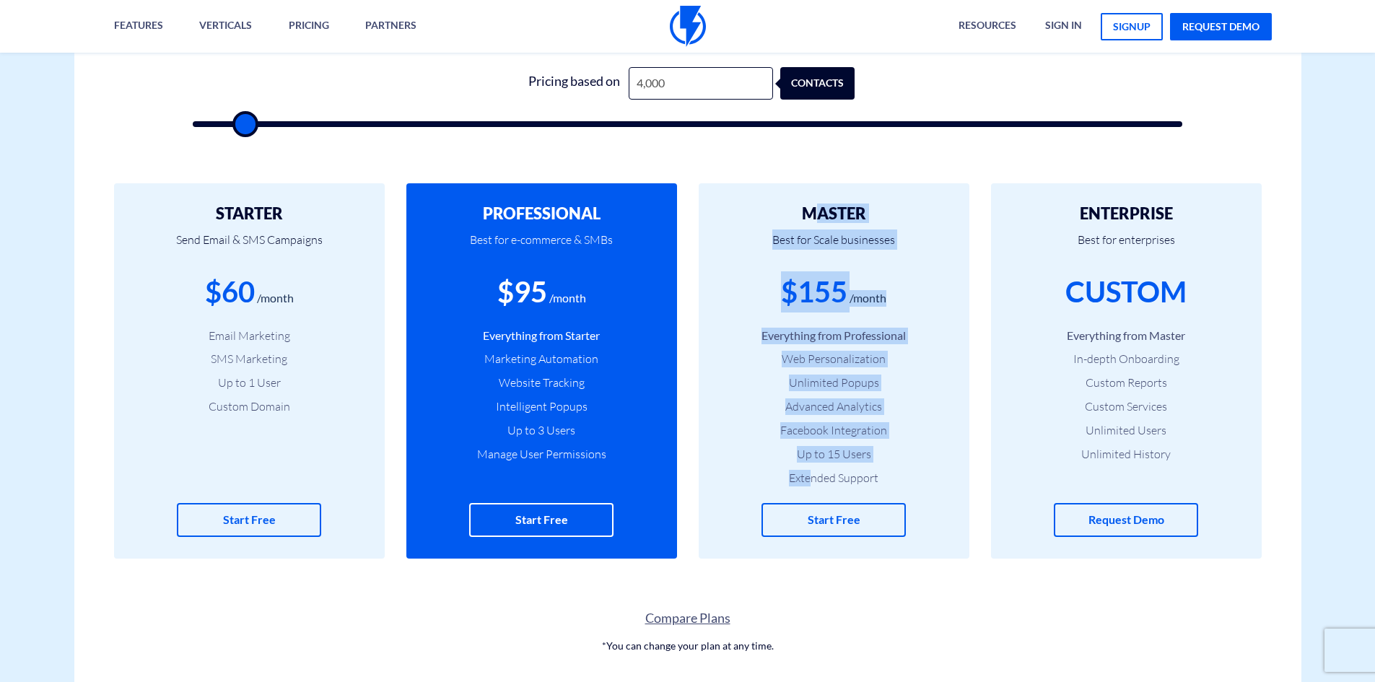
drag, startPoint x: 812, startPoint y: 191, endPoint x: 809, endPoint y: 488, distance: 296.6
click at [809, 488] on div "MASTER Best for Scale businesses $155 /month Everything from Professional Web P…" at bounding box center [834, 370] width 271 height 375
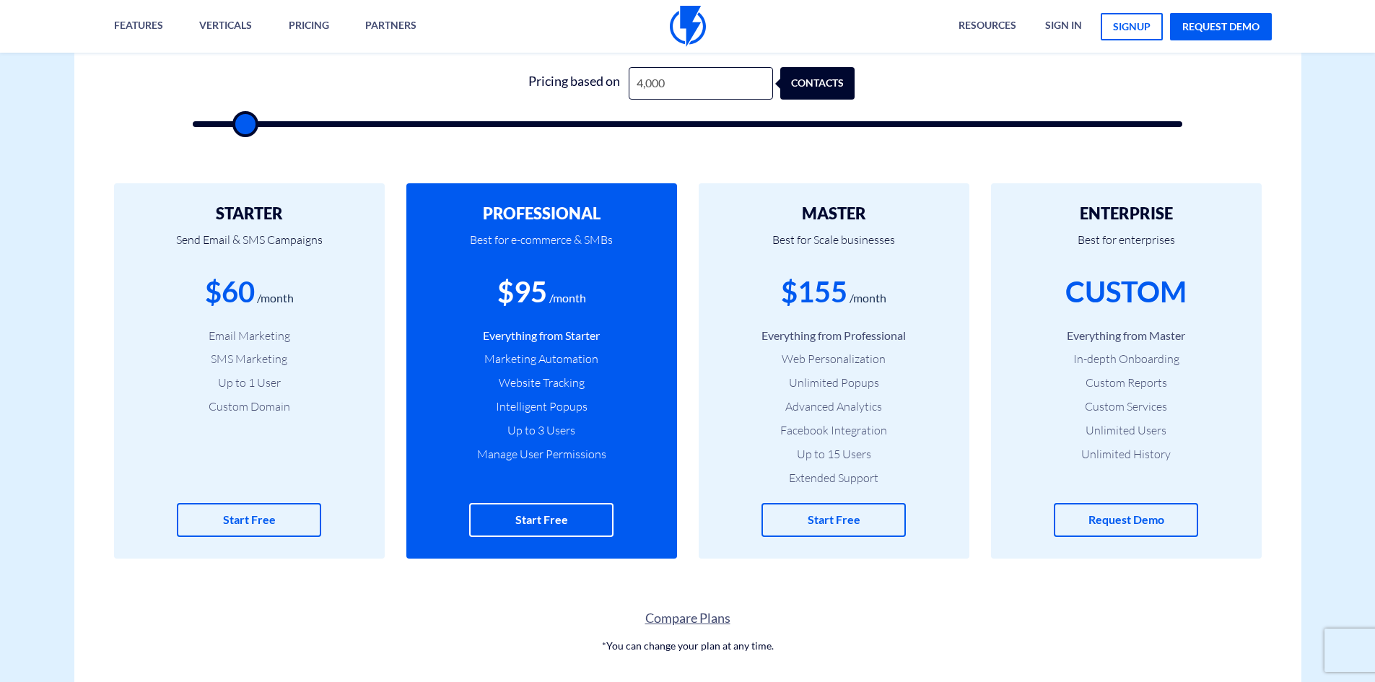
click at [820, 479] on li "Extended Support" at bounding box center [833, 478] width 227 height 17
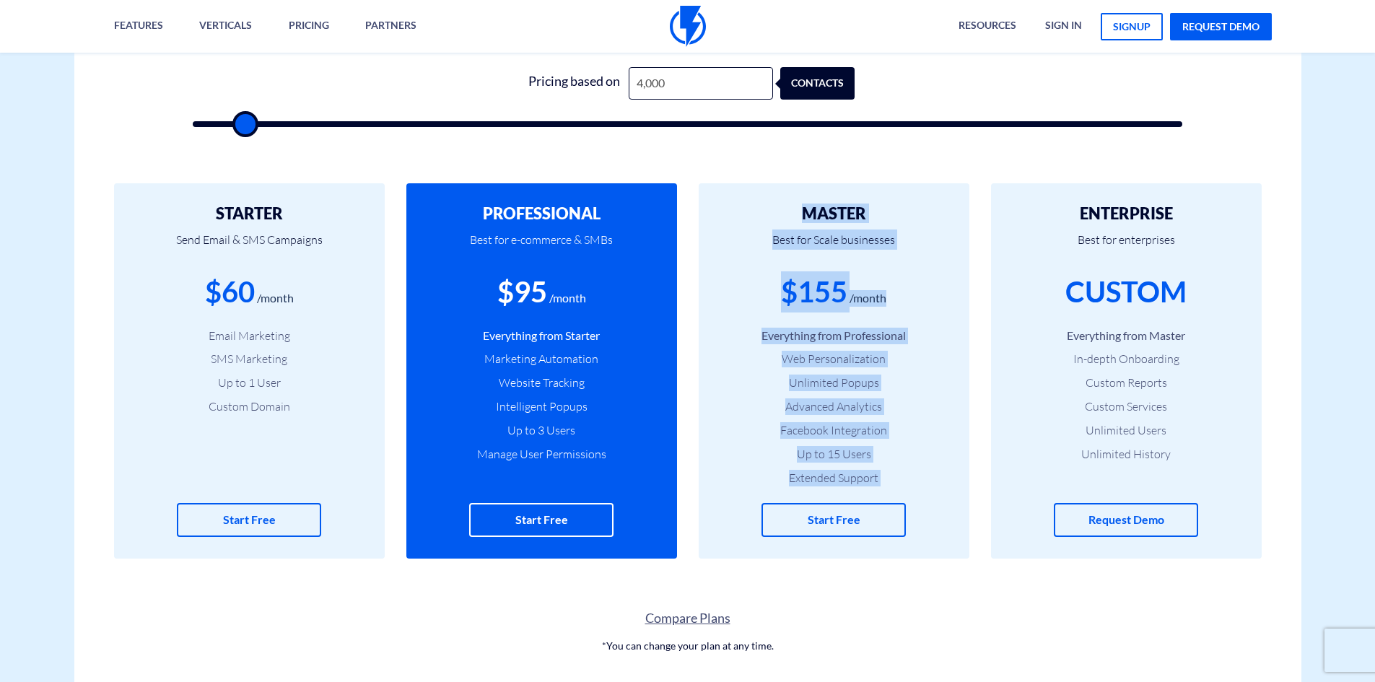
drag, startPoint x: 820, startPoint y: 479, endPoint x: 837, endPoint y: 210, distance: 269.8
click at [837, 210] on div "MASTER Best for Scale businesses $155 /month Everything from Professional Web P…" at bounding box center [834, 370] width 271 height 375
click at [837, 210] on h2 "MASTER" at bounding box center [833, 213] width 227 height 17
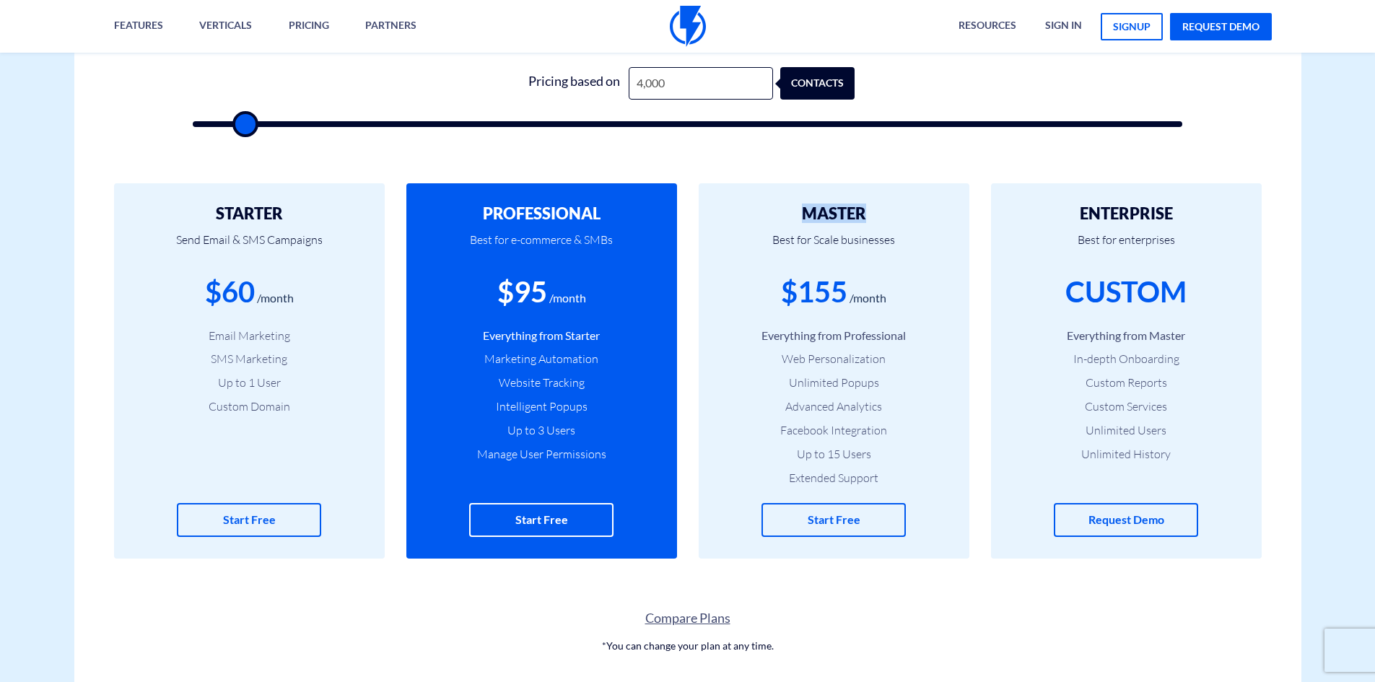
click at [837, 210] on h2 "MASTER" at bounding box center [833, 213] width 227 height 17
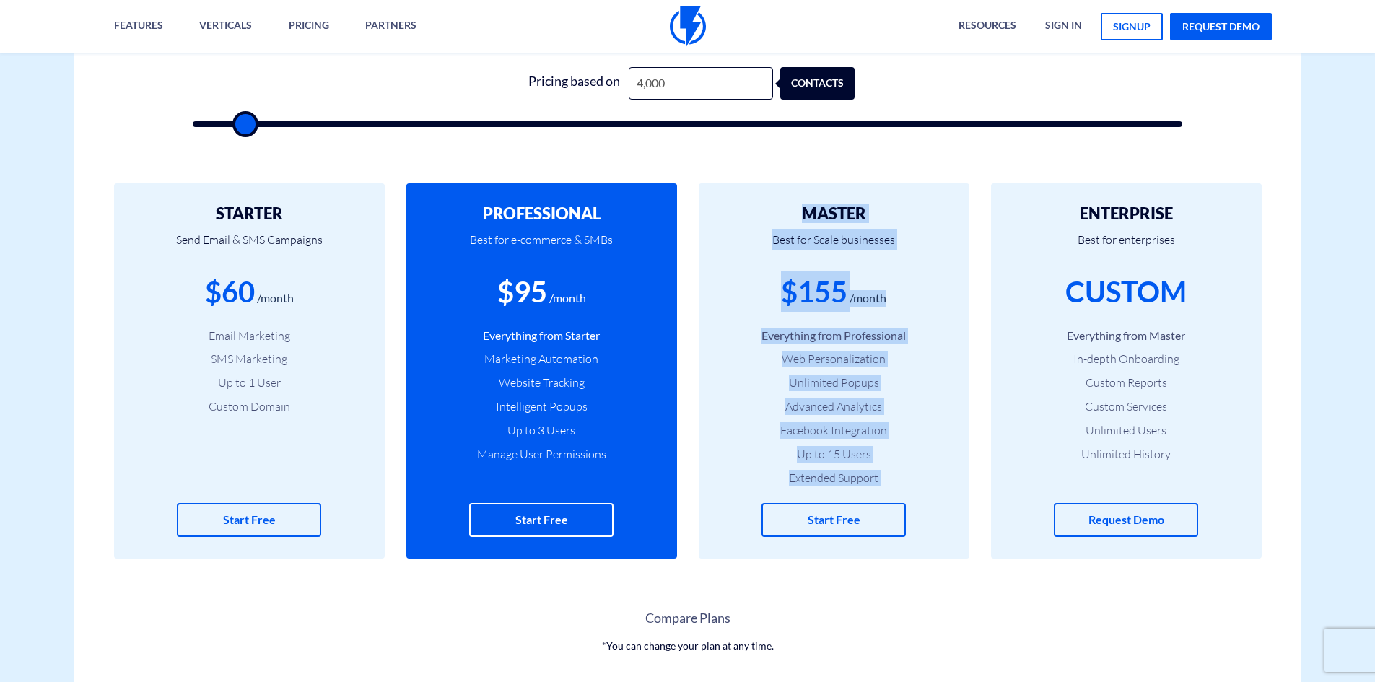
drag, startPoint x: 837, startPoint y: 210, endPoint x: 849, endPoint y: 483, distance: 273.1
click at [849, 483] on div "MASTER Best for Scale businesses $155 /month Everything from Professional Web P…" at bounding box center [834, 370] width 271 height 375
click at [849, 483] on li "Extended Support" at bounding box center [833, 478] width 227 height 17
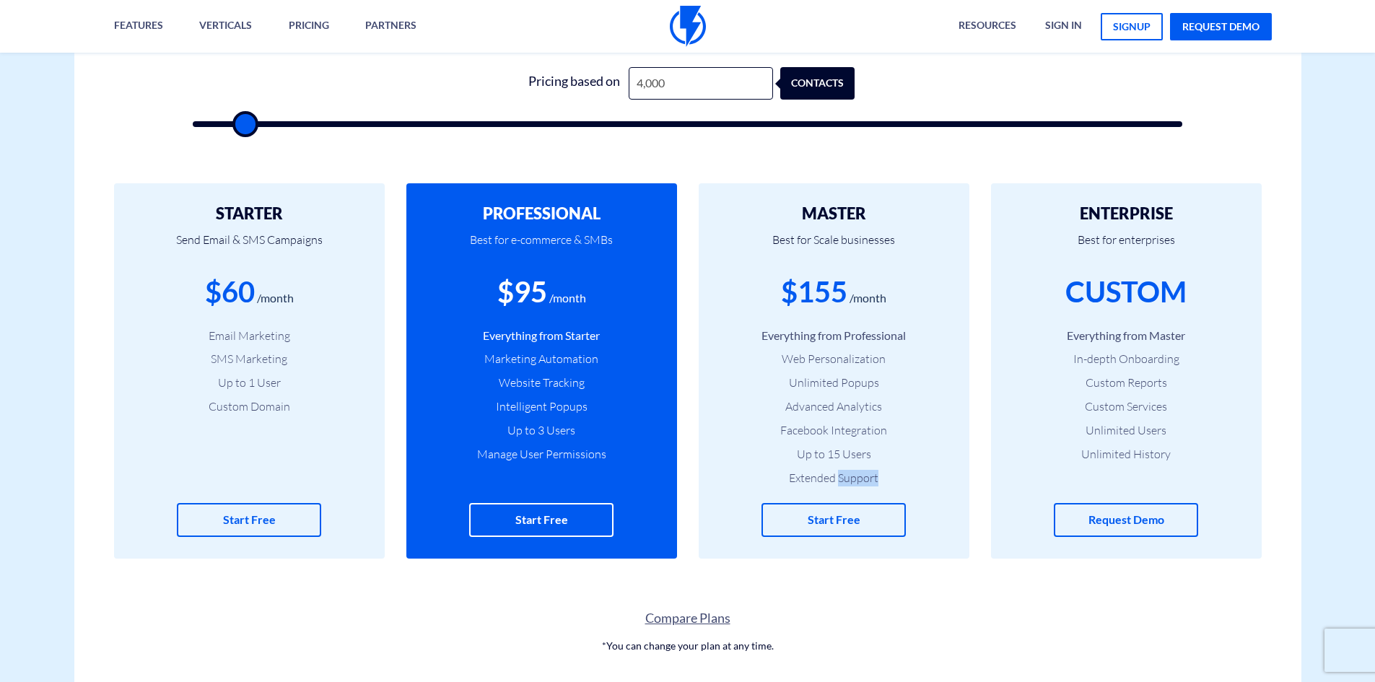
click at [849, 483] on li "Extended Support" at bounding box center [833, 478] width 227 height 17
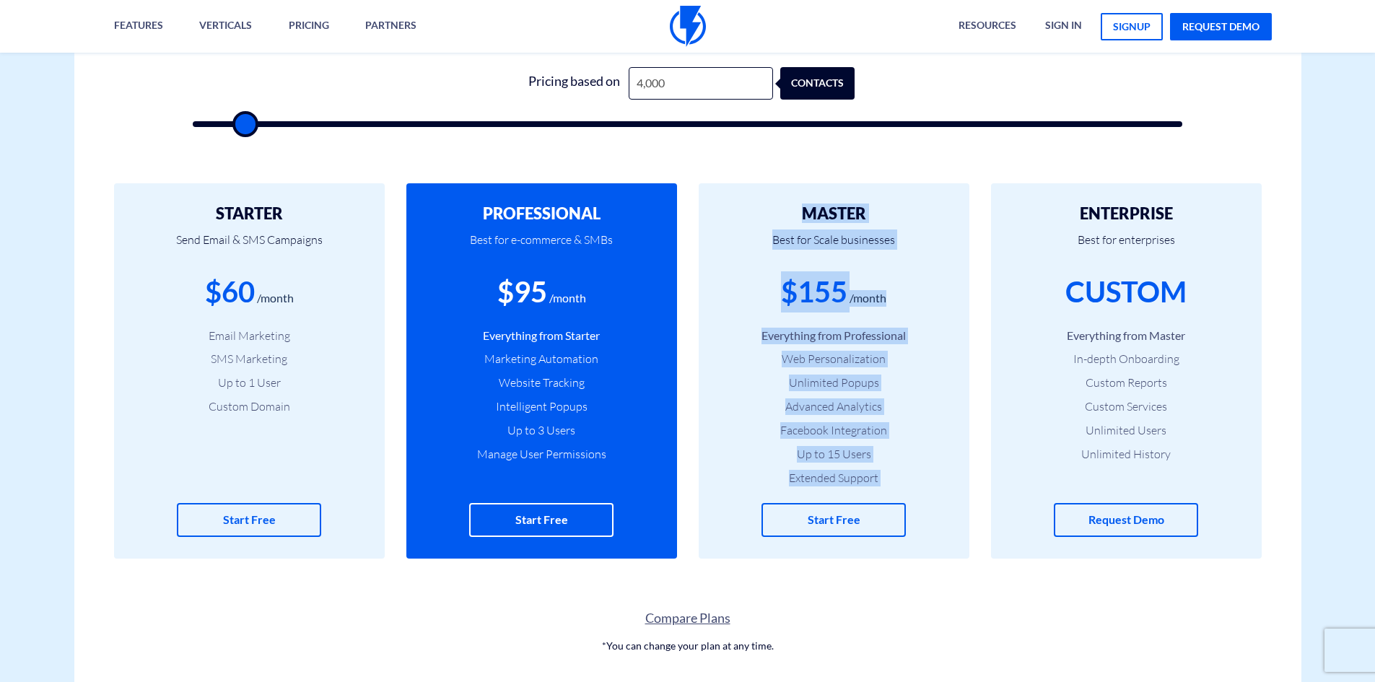
drag, startPoint x: 849, startPoint y: 483, endPoint x: 825, endPoint y: 217, distance: 266.7
click at [825, 217] on div "MASTER Best for Scale businesses $155 /month Everything from Professional Web P…" at bounding box center [834, 370] width 271 height 375
click at [825, 217] on h2 "MASTER" at bounding box center [833, 213] width 227 height 17
drag, startPoint x: 825, startPoint y: 217, endPoint x: 862, endPoint y: 485, distance: 270.4
click at [862, 485] on div "MASTER Best for Scale businesses $155 /month Everything from Professional Web P…" at bounding box center [834, 370] width 271 height 375
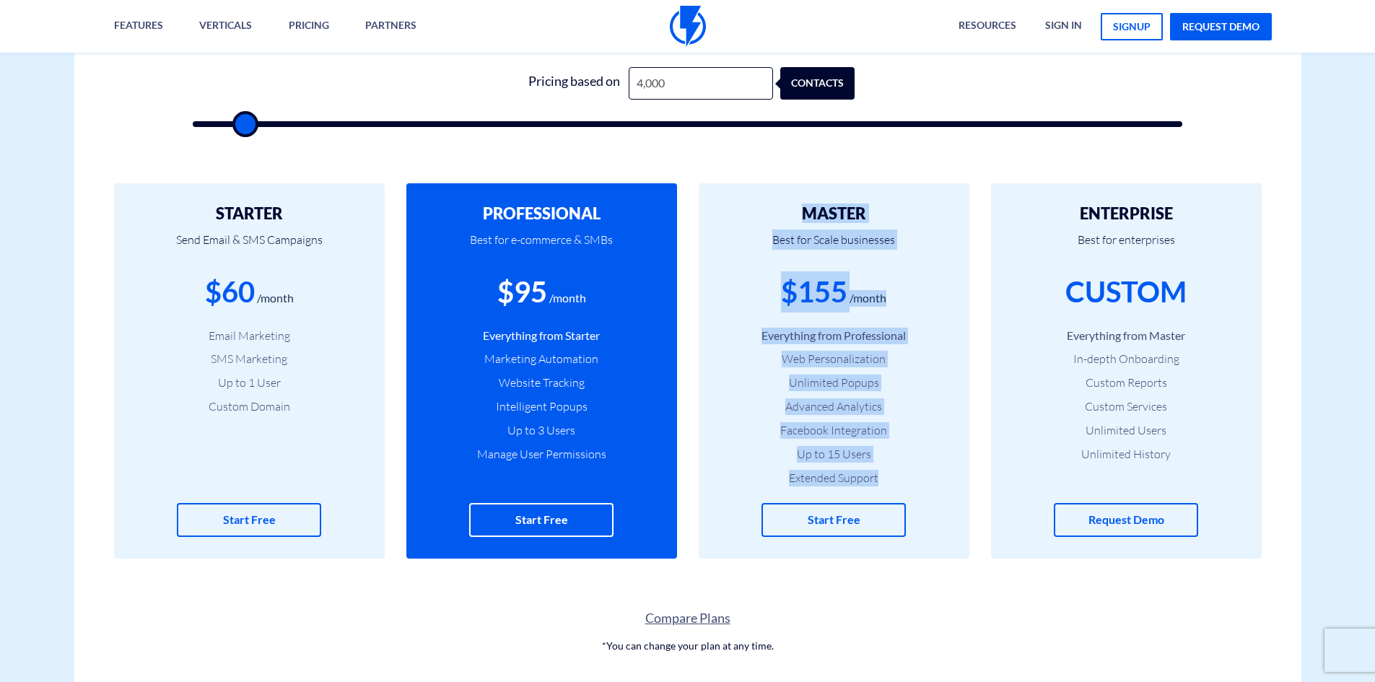
click at [862, 485] on li "Extended Support" at bounding box center [833, 478] width 227 height 17
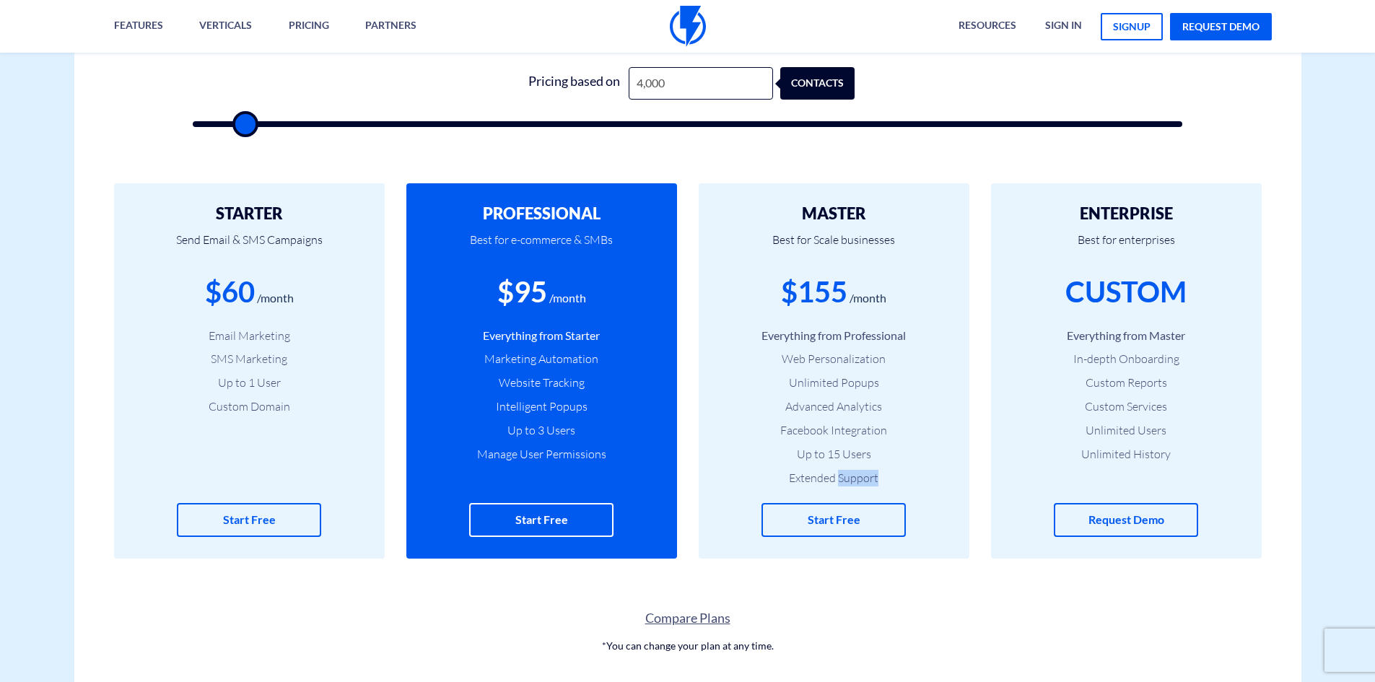
click at [862, 485] on li "Extended Support" at bounding box center [833, 478] width 227 height 17
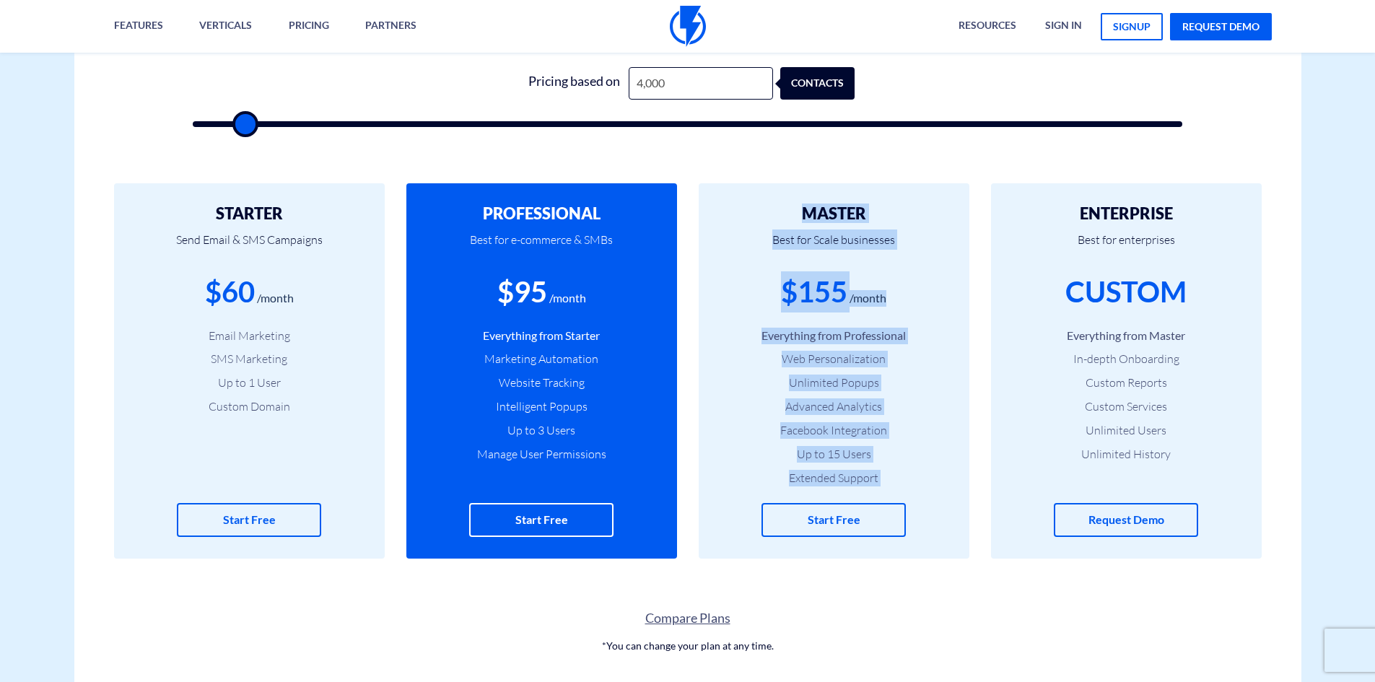
drag, startPoint x: 862, startPoint y: 485, endPoint x: 868, endPoint y: 217, distance: 267.8
click at [868, 217] on div "MASTER Best for Scale businesses $155 /month Everything from Professional Web P…" at bounding box center [834, 370] width 271 height 375
click at [868, 217] on h2 "MASTER" at bounding box center [833, 213] width 227 height 17
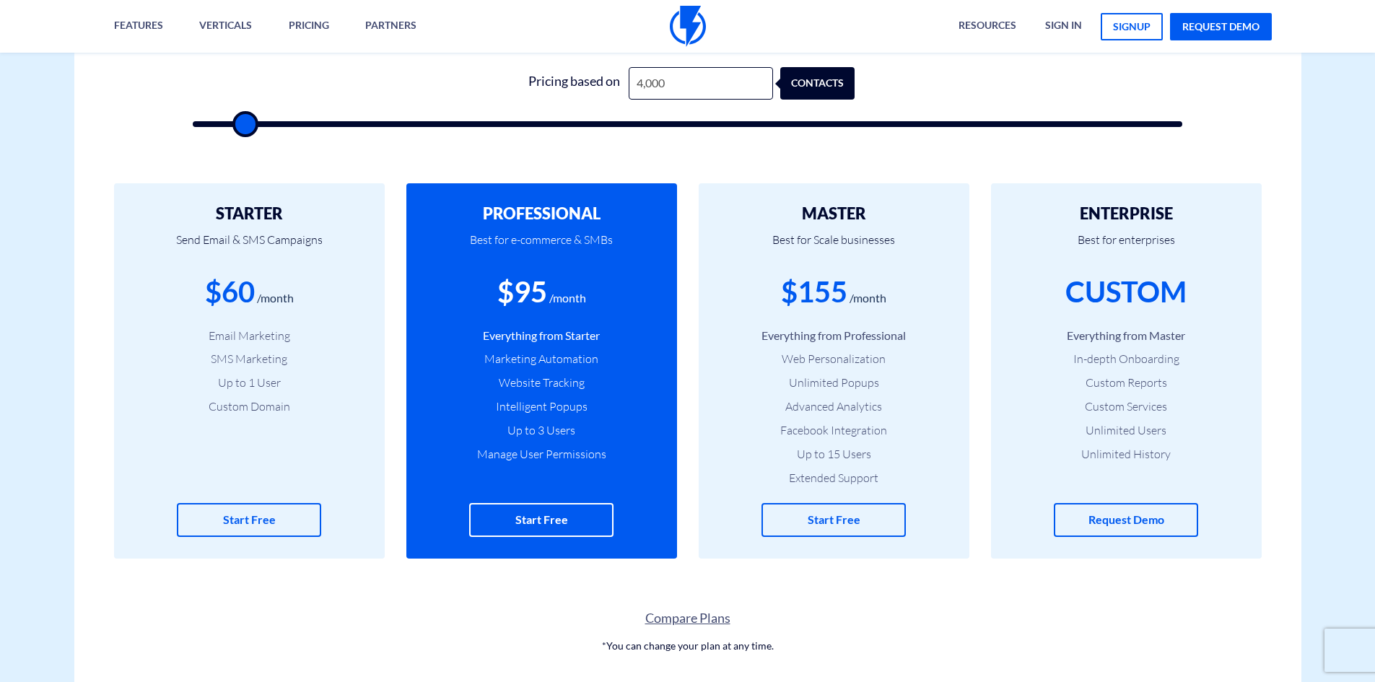
click at [868, 217] on h2 "MASTER" at bounding box center [833, 213] width 227 height 17
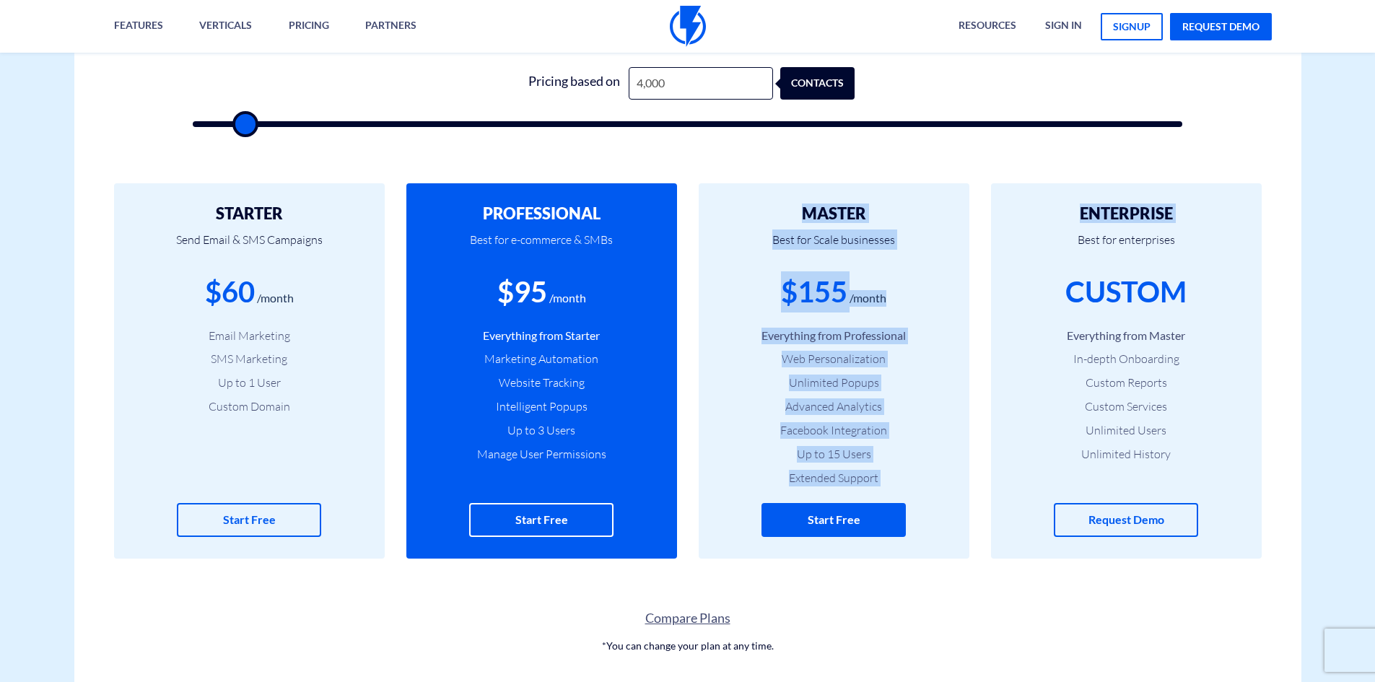
drag, startPoint x: 868, startPoint y: 217, endPoint x: 857, endPoint y: 504, distance: 286.7
click at [857, 504] on div "MASTER Best for Scale businesses $155 /month Everything from Professional Web P…" at bounding box center [834, 370] width 271 height 375
click at [856, 470] on li "Extended Support" at bounding box center [833, 478] width 227 height 17
